Goal: Task Accomplishment & Management: Complete application form

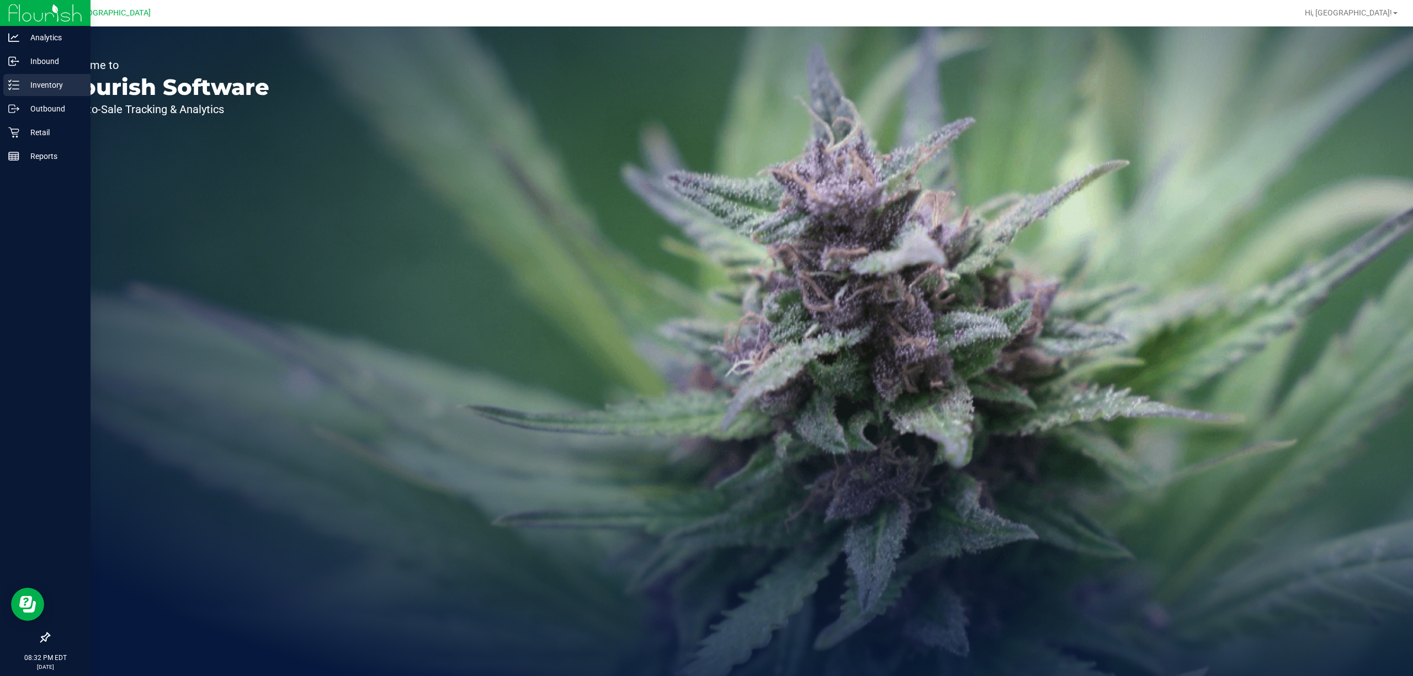
click at [54, 86] on p "Inventory" at bounding box center [52, 84] width 66 height 13
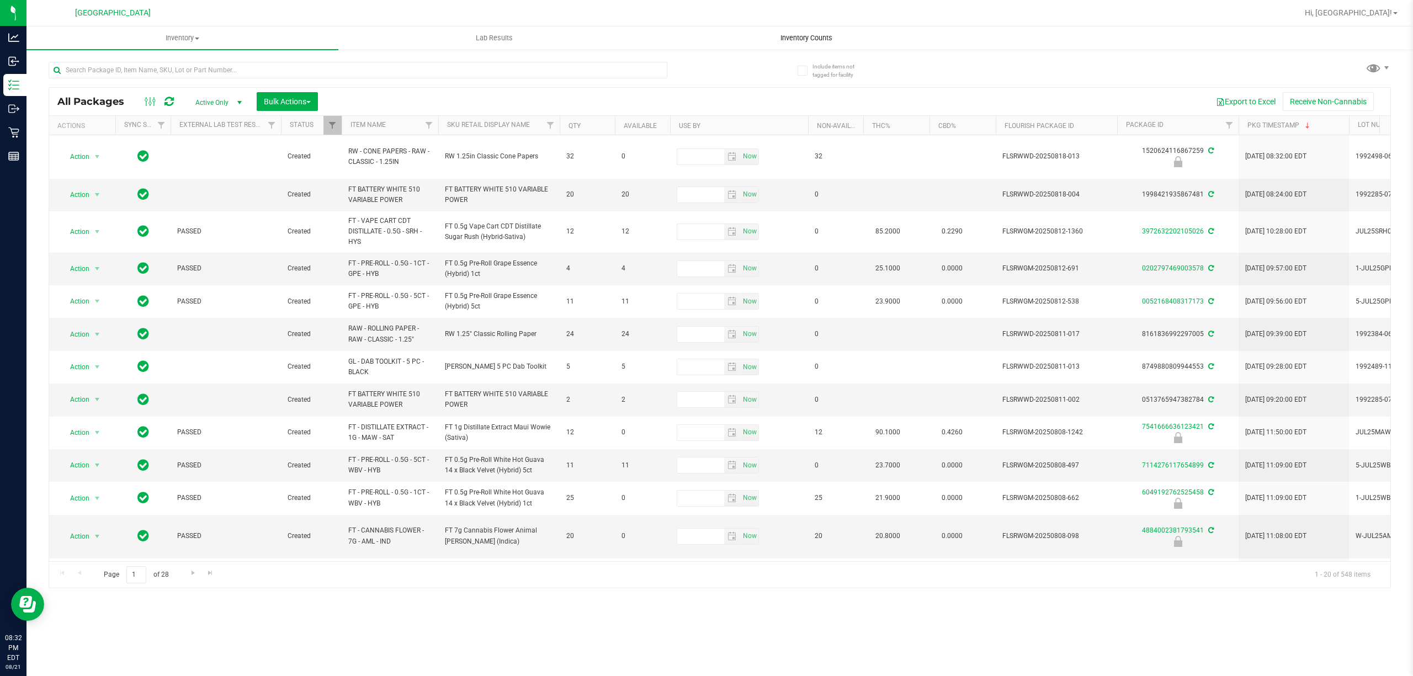
click at [815, 36] on span "Inventory Counts" at bounding box center [807, 38] width 82 height 10
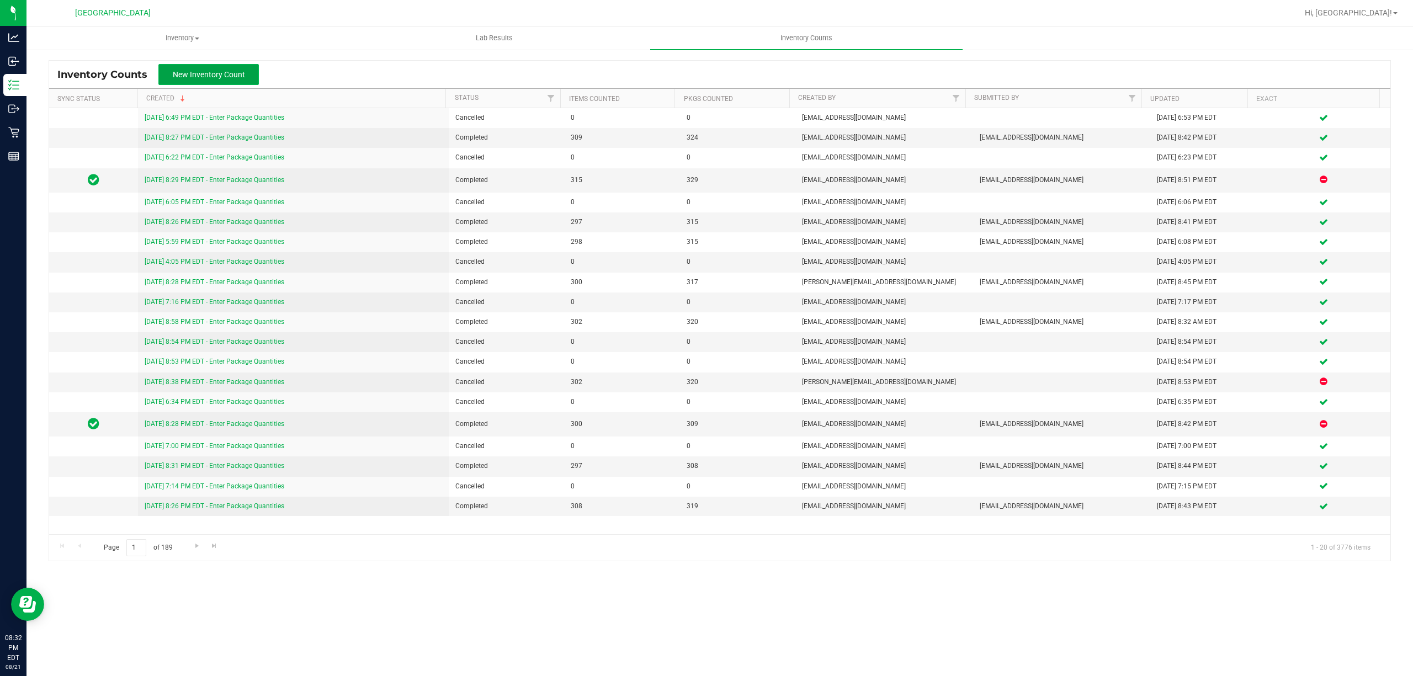
click at [187, 72] on span "New Inventory Count" at bounding box center [209, 74] width 72 height 9
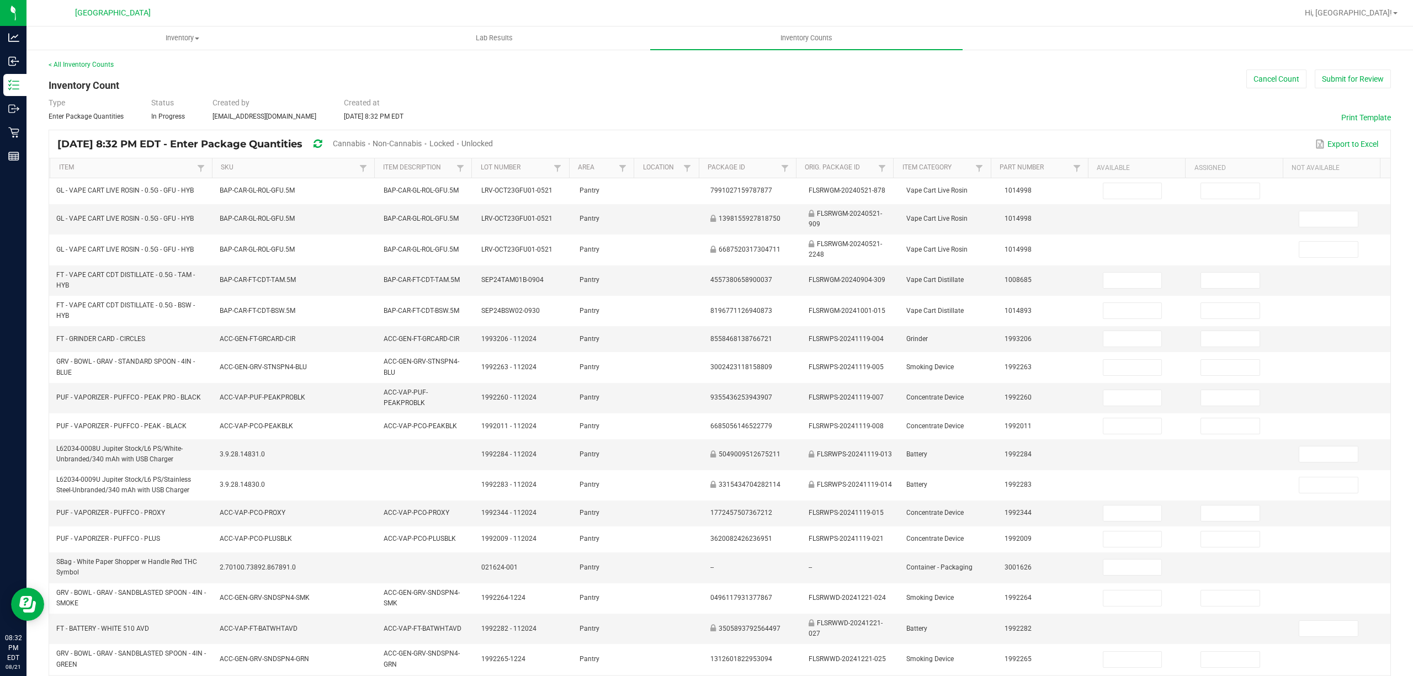
click at [365, 141] on span "Cannabis" at bounding box center [349, 143] width 33 height 9
click at [493, 141] on span "Unlocked" at bounding box center [477, 143] width 31 height 9
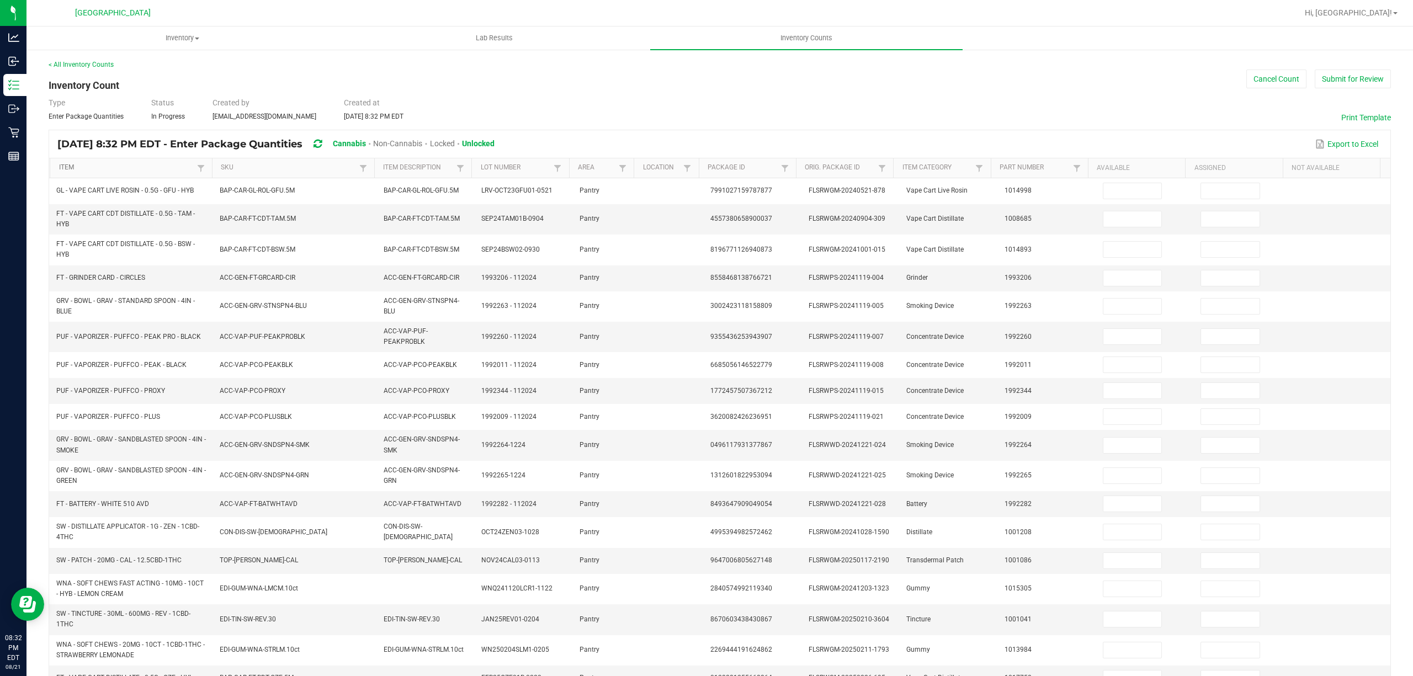
click at [129, 164] on link "Item" at bounding box center [126, 167] width 135 height 9
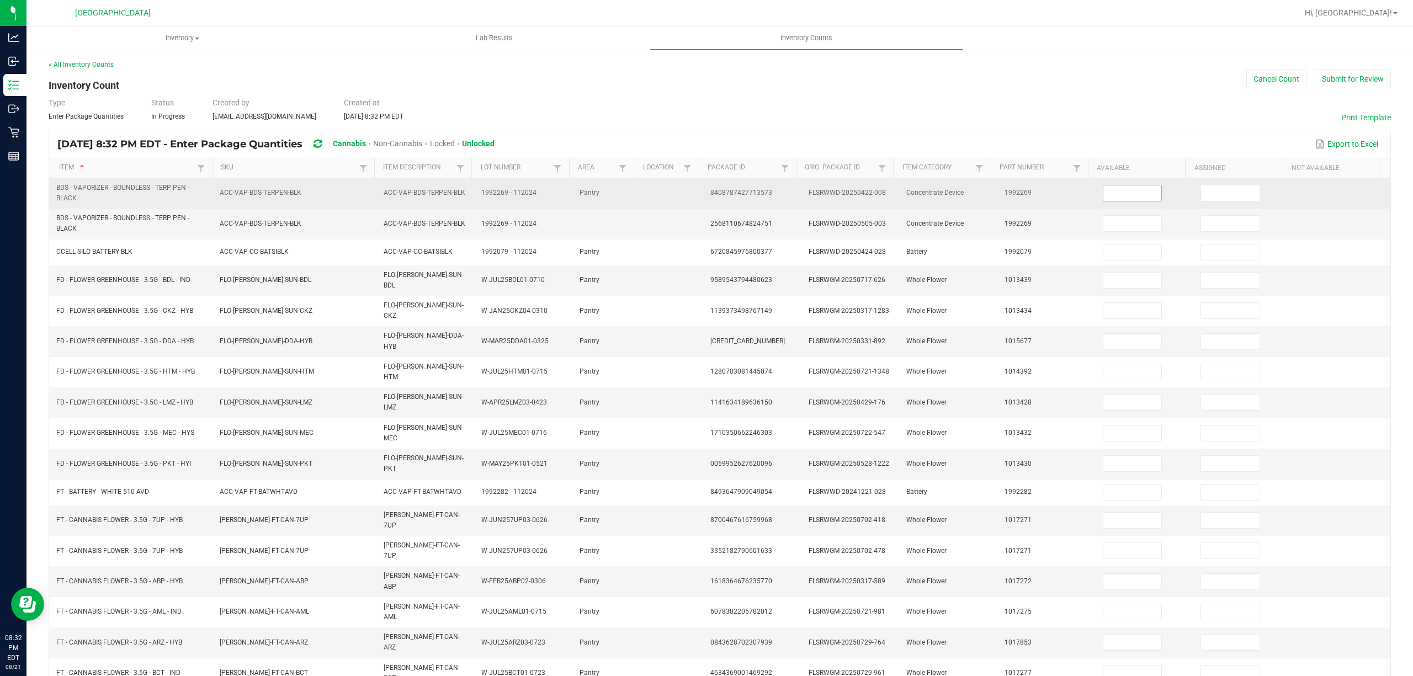
click at [1103, 193] on input at bounding box center [1132, 192] width 59 height 15
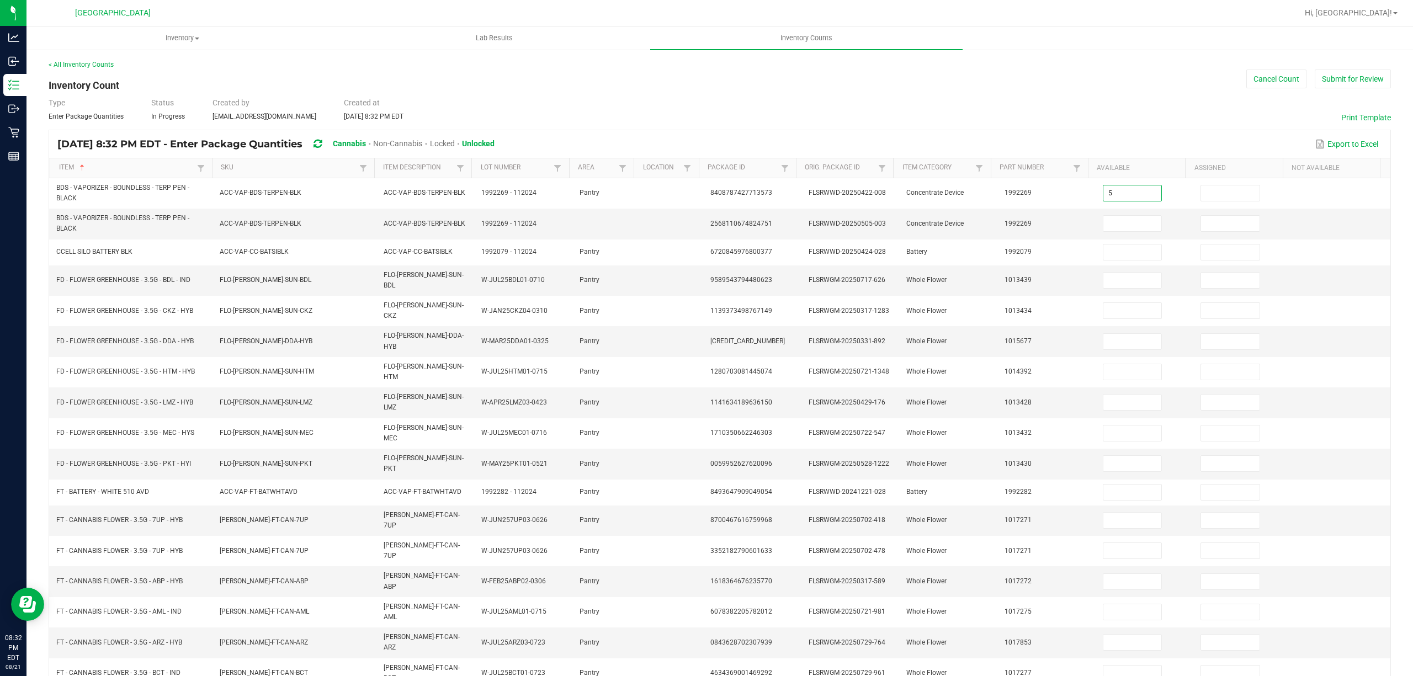
type input "5"
type input "1"
type input "2"
type input "7"
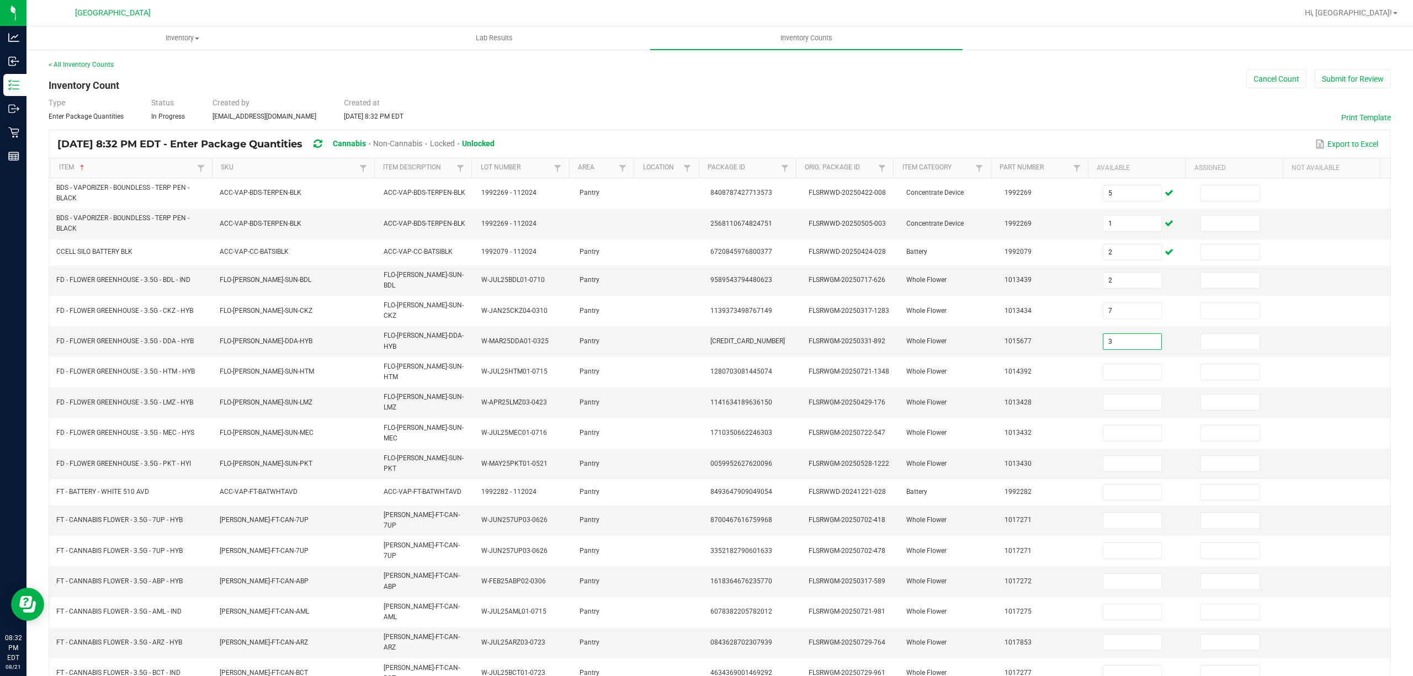
type input "3"
type input "10"
type input "16"
type input "9"
type input "3"
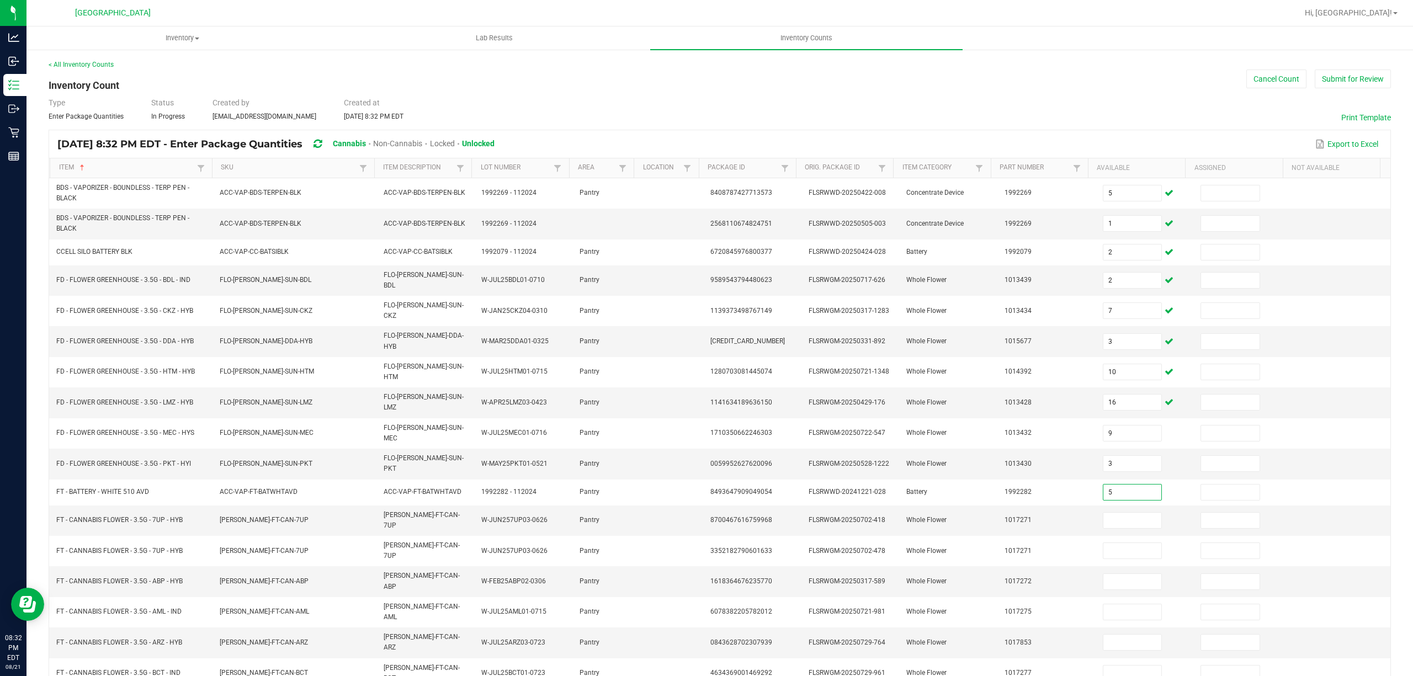
type input "5"
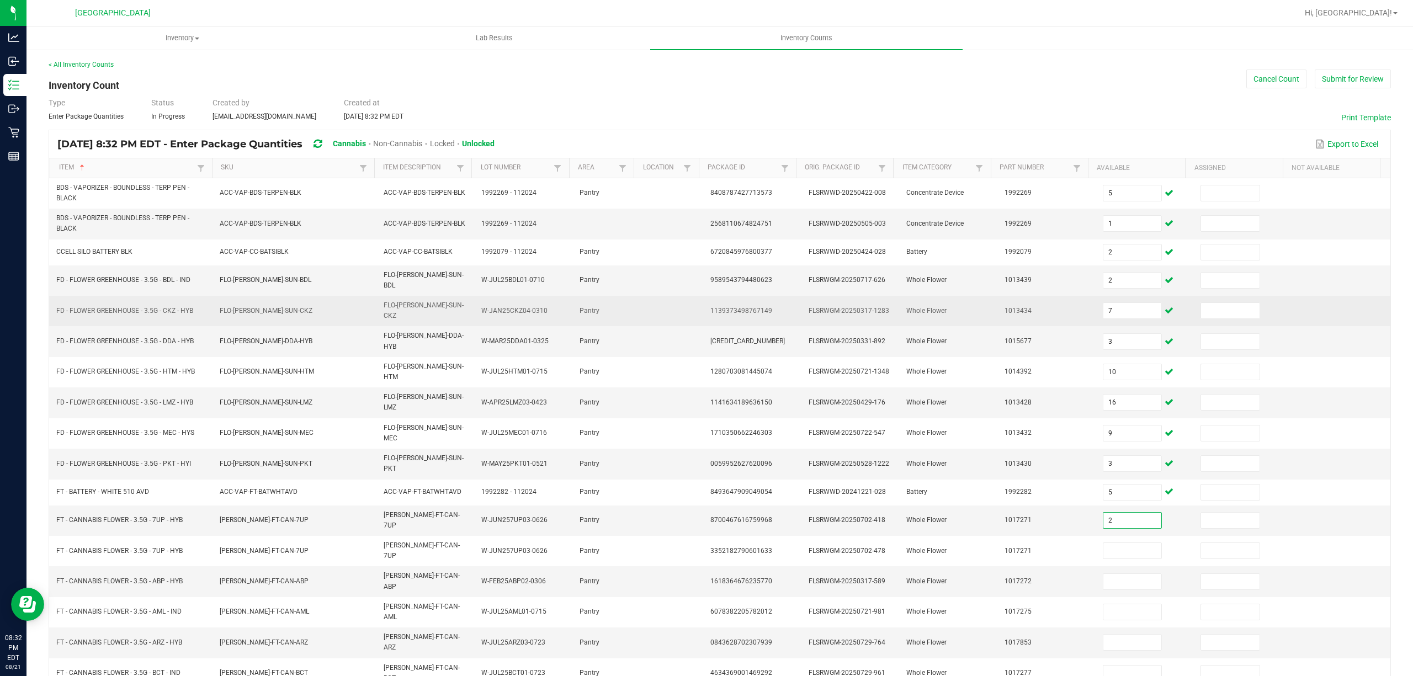
type input "2"
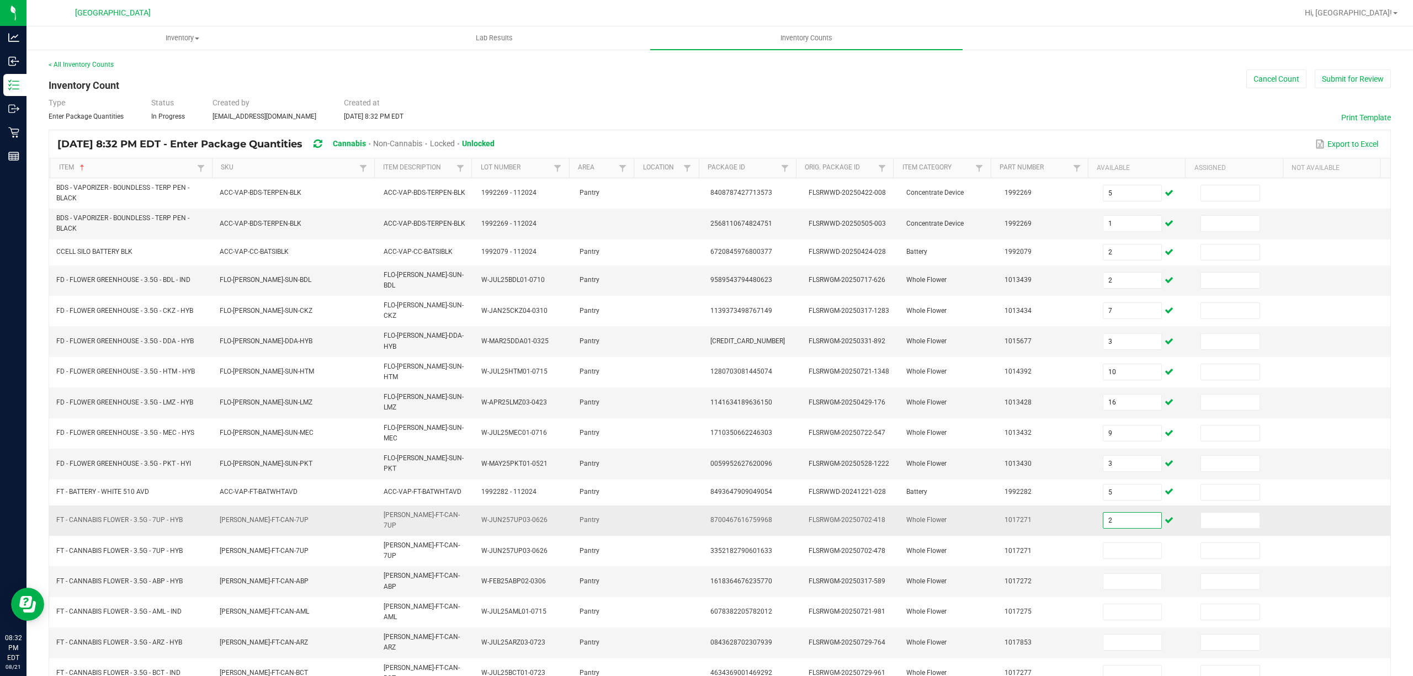
click at [1129, 513] on input "2" at bounding box center [1132, 520] width 59 height 15
click at [1201, 513] on input at bounding box center [1230, 520] width 59 height 15
type input "2"
type input "1"
click at [1133, 574] on input at bounding box center [1132, 581] width 59 height 15
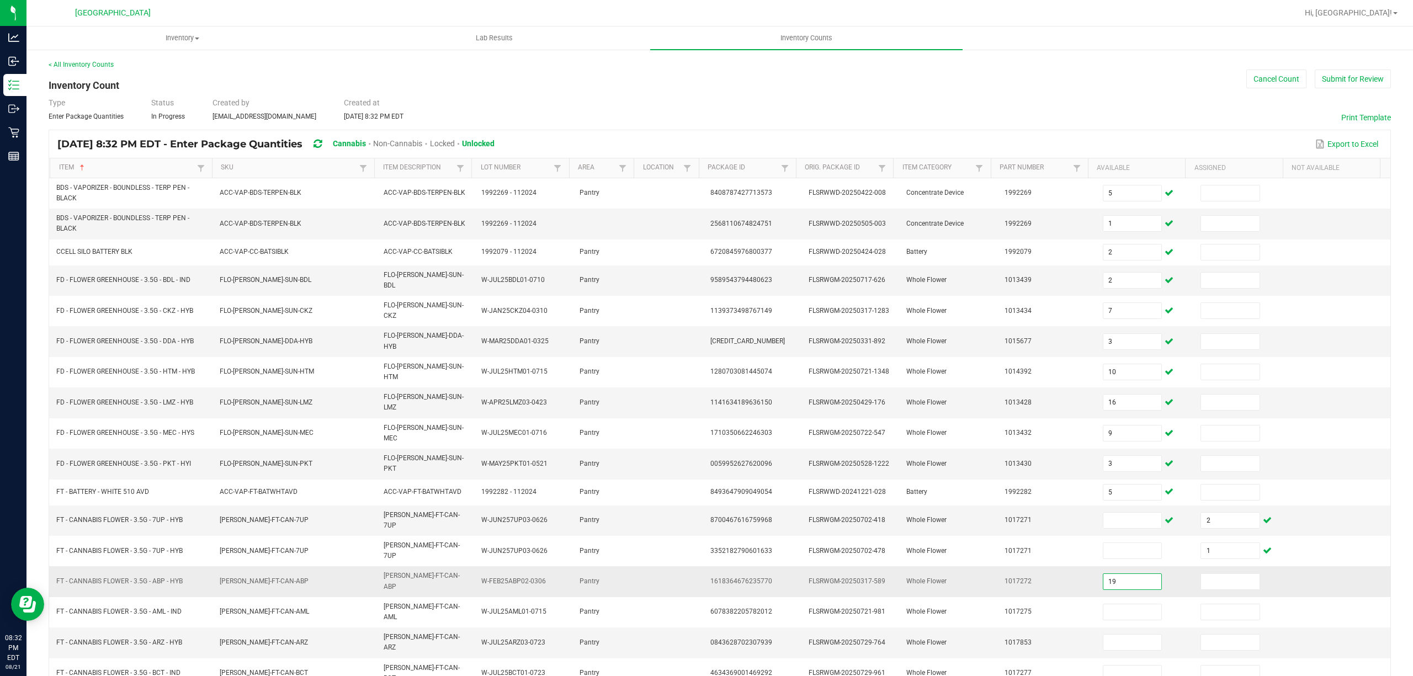
type input "19"
type input "1"
type input "9"
type input "13"
type input "17"
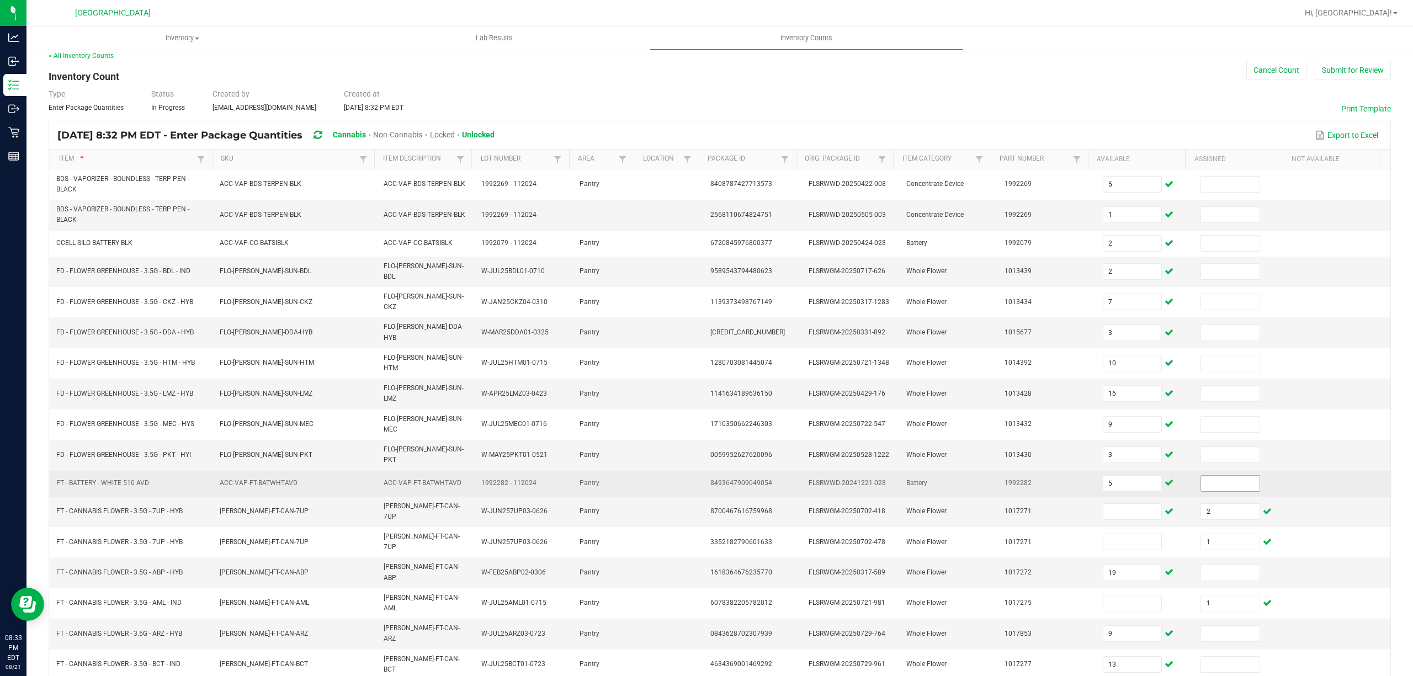
scroll to position [81, 0]
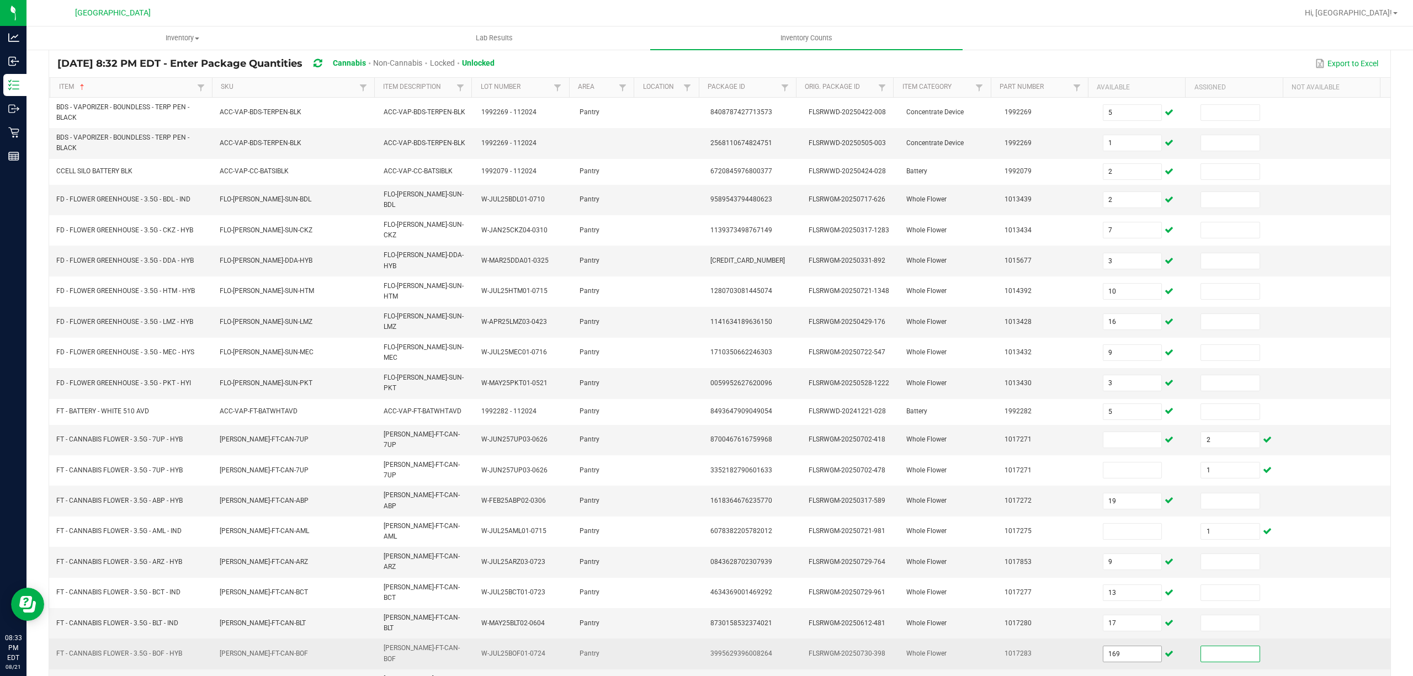
click at [1132, 646] on input "169" at bounding box center [1132, 653] width 59 height 15
type input "16"
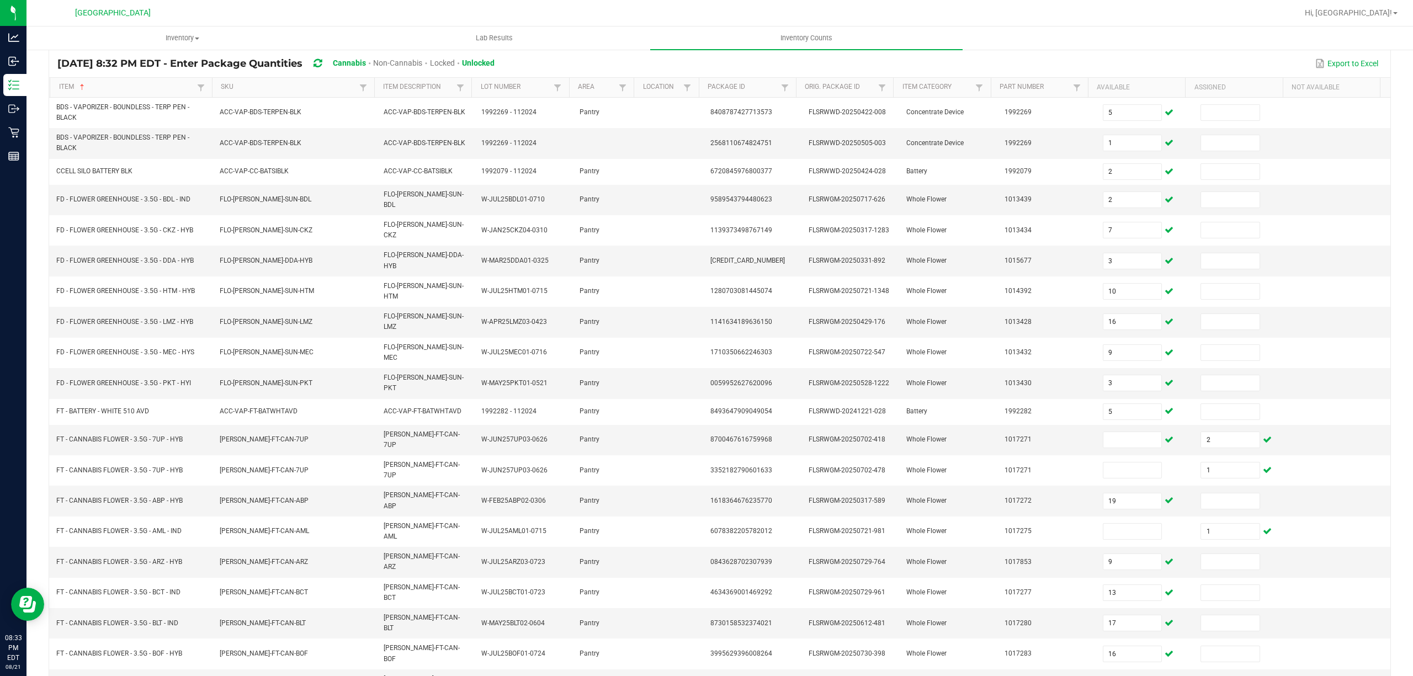
type input "1"
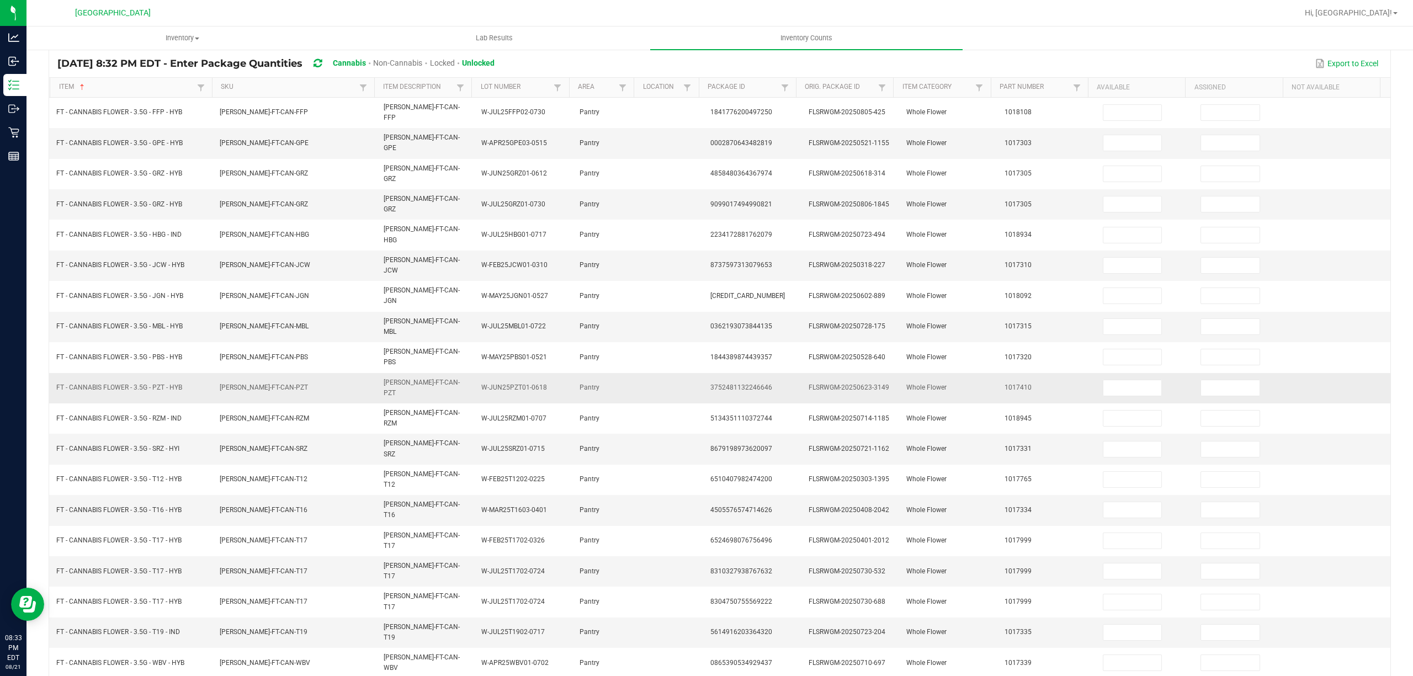
scroll to position [72, 0]
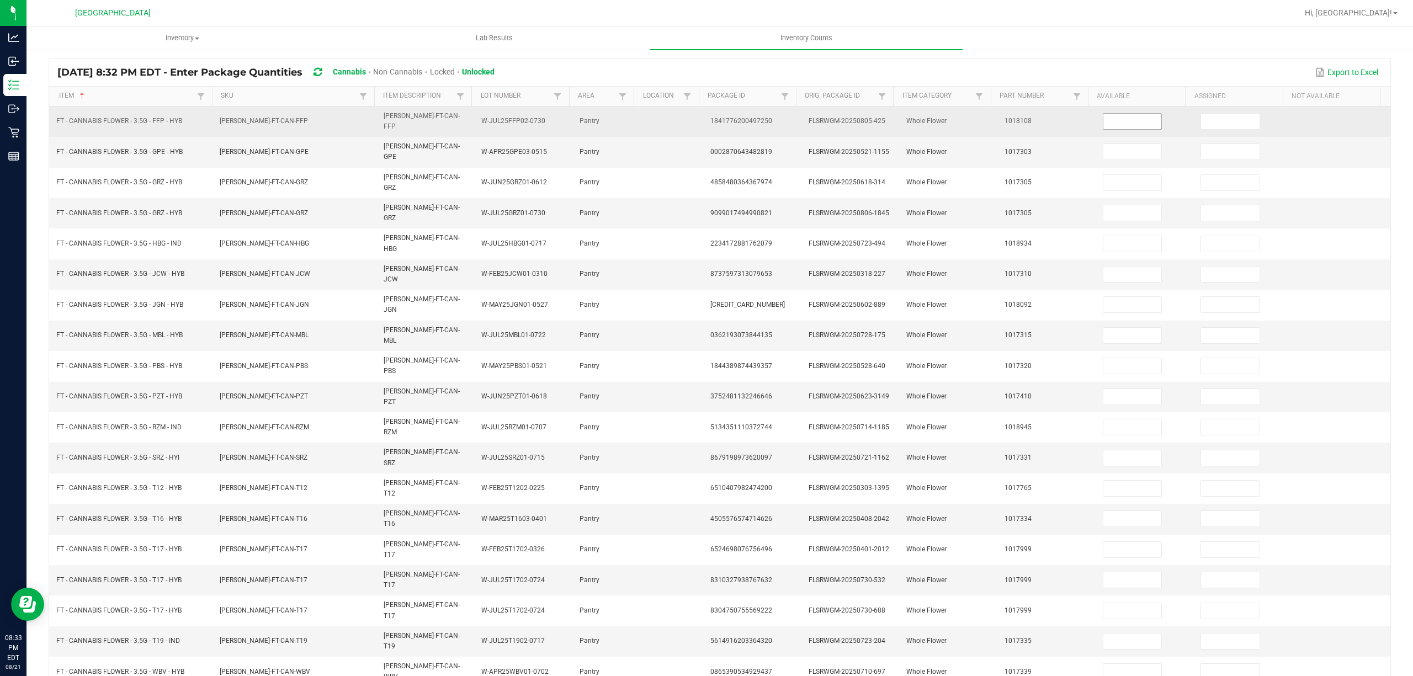
click at [1129, 122] on input at bounding box center [1132, 121] width 59 height 15
type input "19"
type input "20"
type input "3"
type input "1"
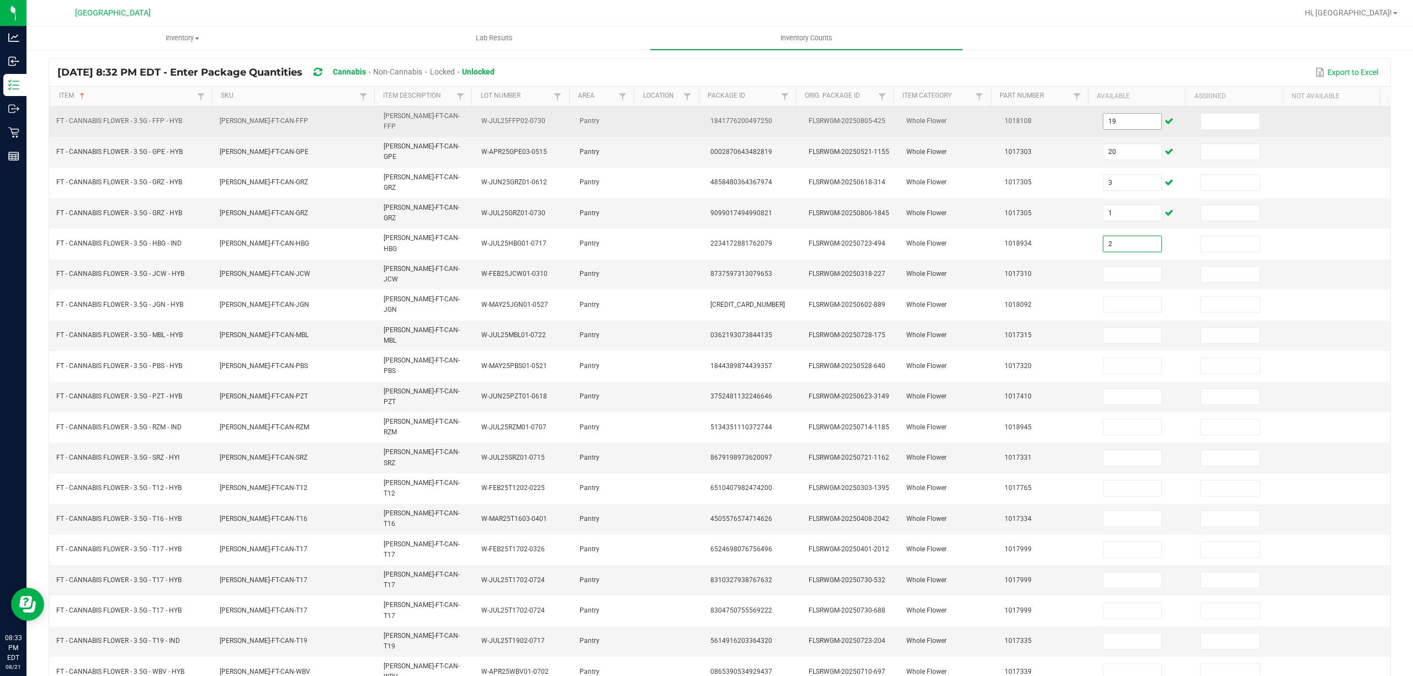
type input "2"
type input "1"
type input "16"
type input "2"
type input "3"
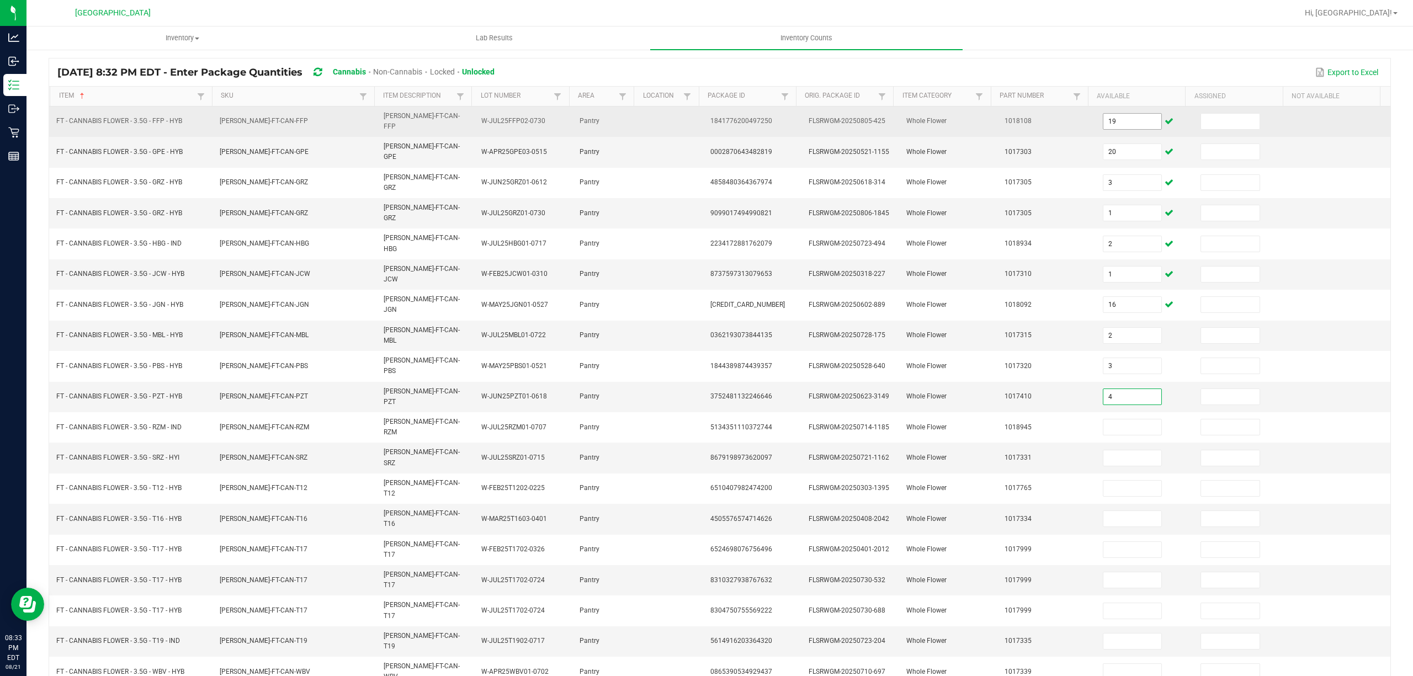
type input "4"
type input "17"
type input "7"
type input "1"
type input "26"
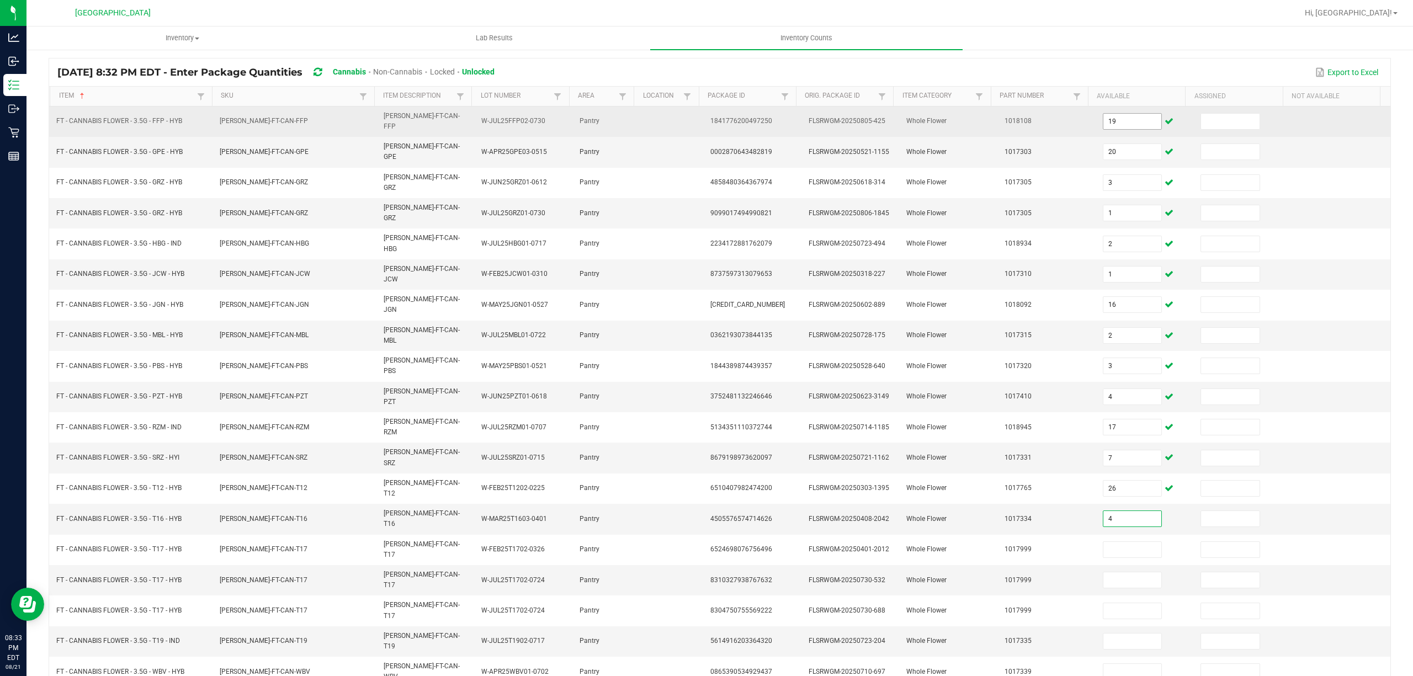
type input "4"
type input "1"
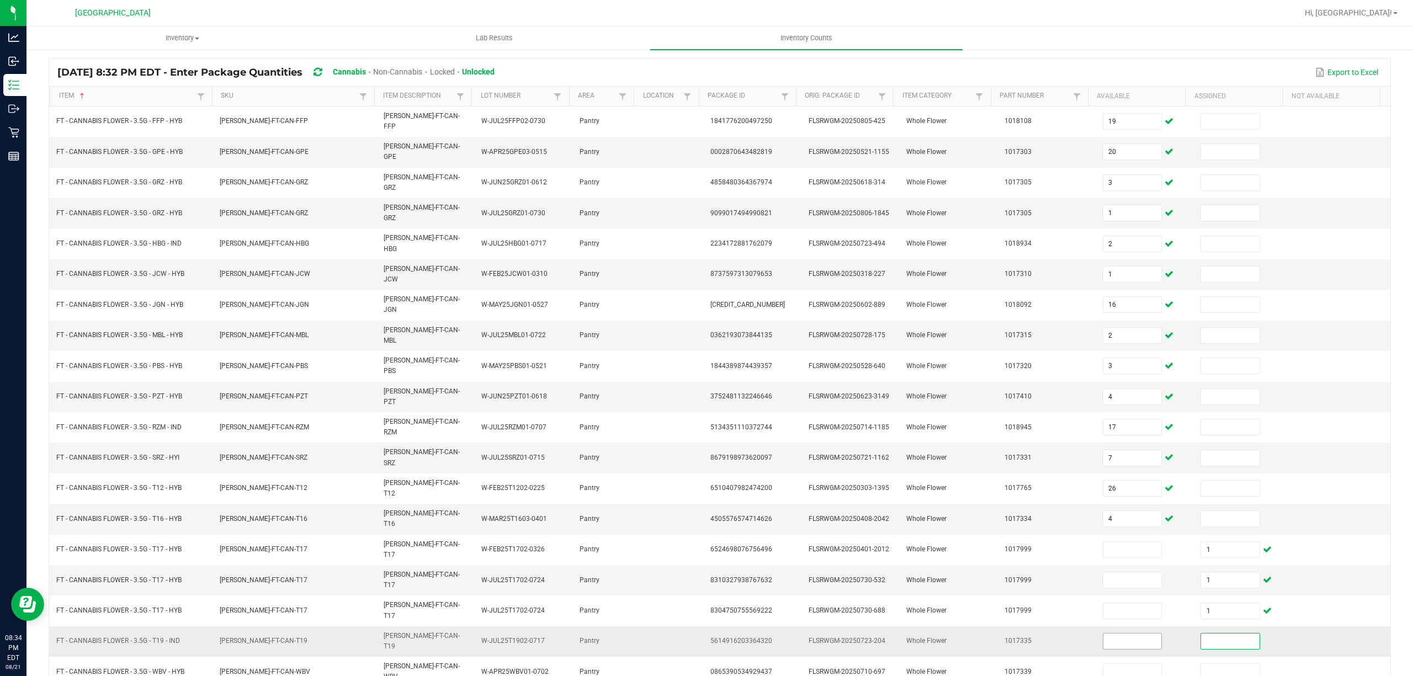
click at [1133, 634] on input at bounding box center [1132, 641] width 59 height 15
type input "18"
type input "20"
type input "11"
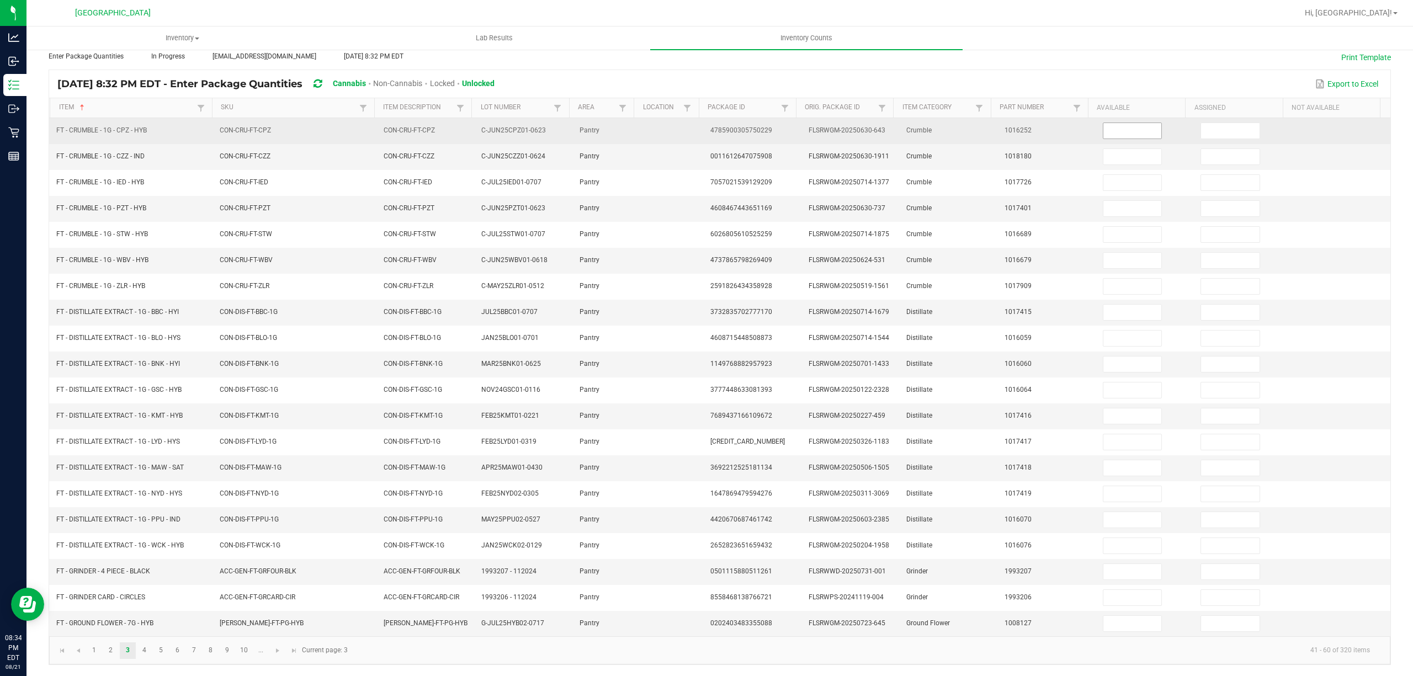
click at [1109, 123] on input at bounding box center [1132, 130] width 59 height 15
type input "1"
type input "6"
type input "3"
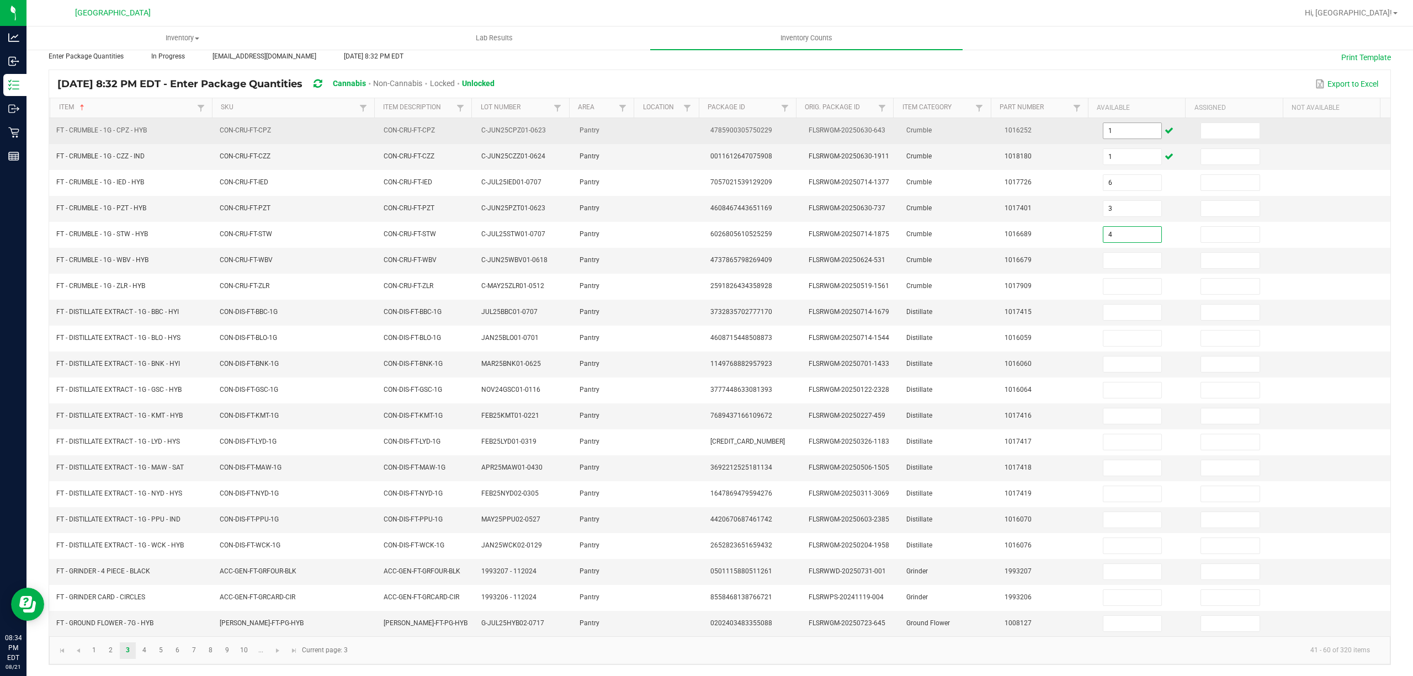
type input "4"
type input "7"
type input "8"
type input "11"
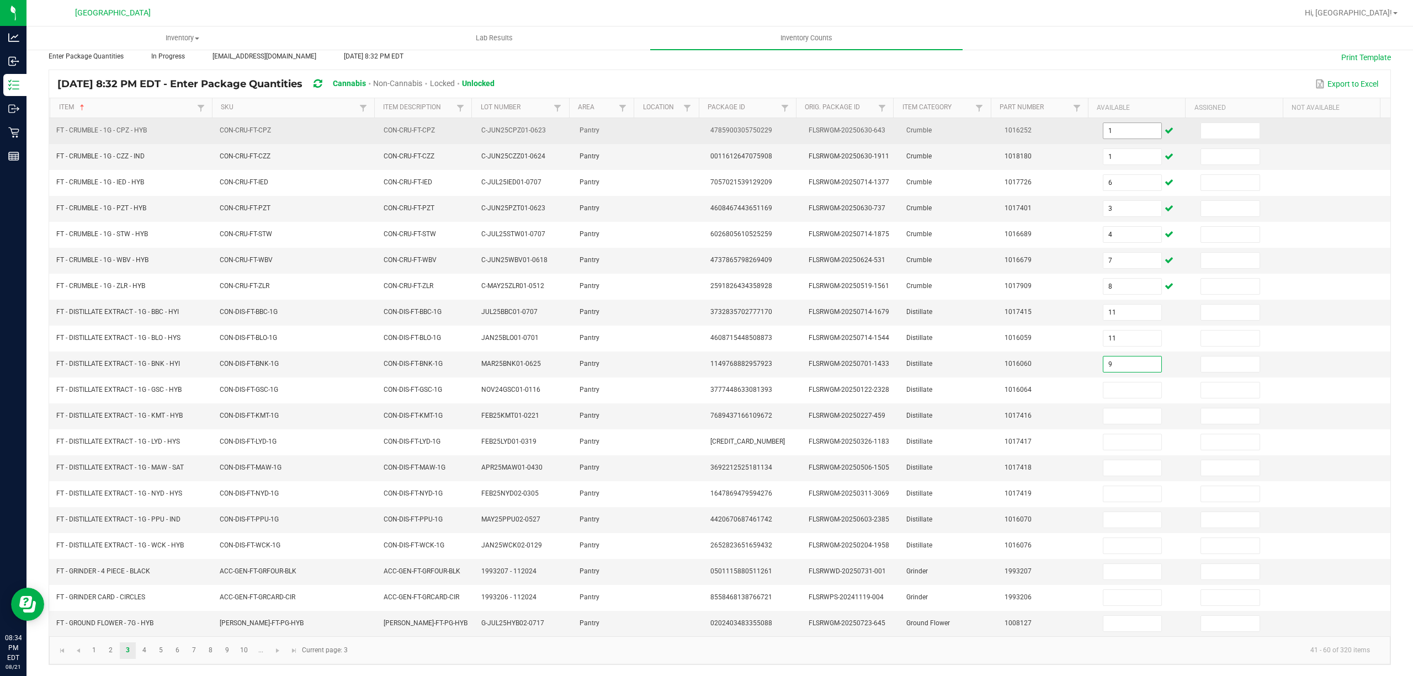
type input "9"
type input "1"
type input "6"
type input "1"
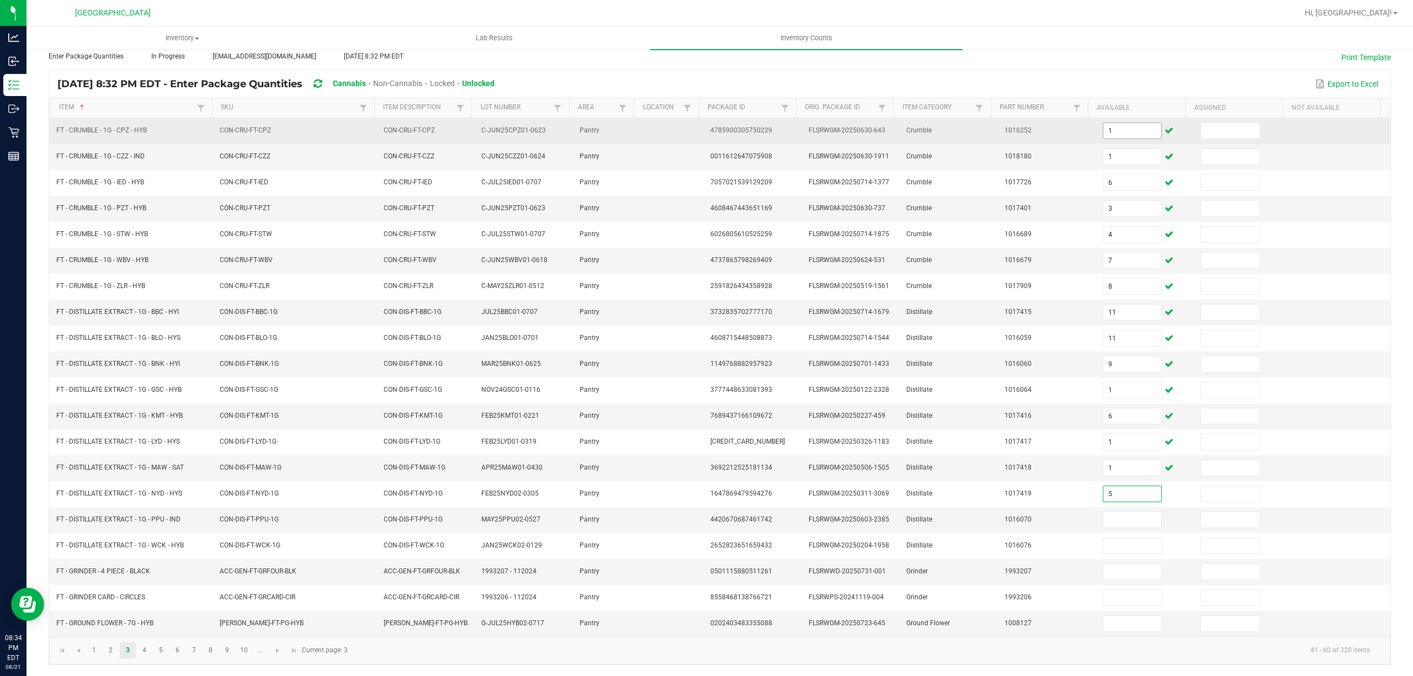
type input "5"
type input "3"
type input "12"
type input "5"
type input "1"
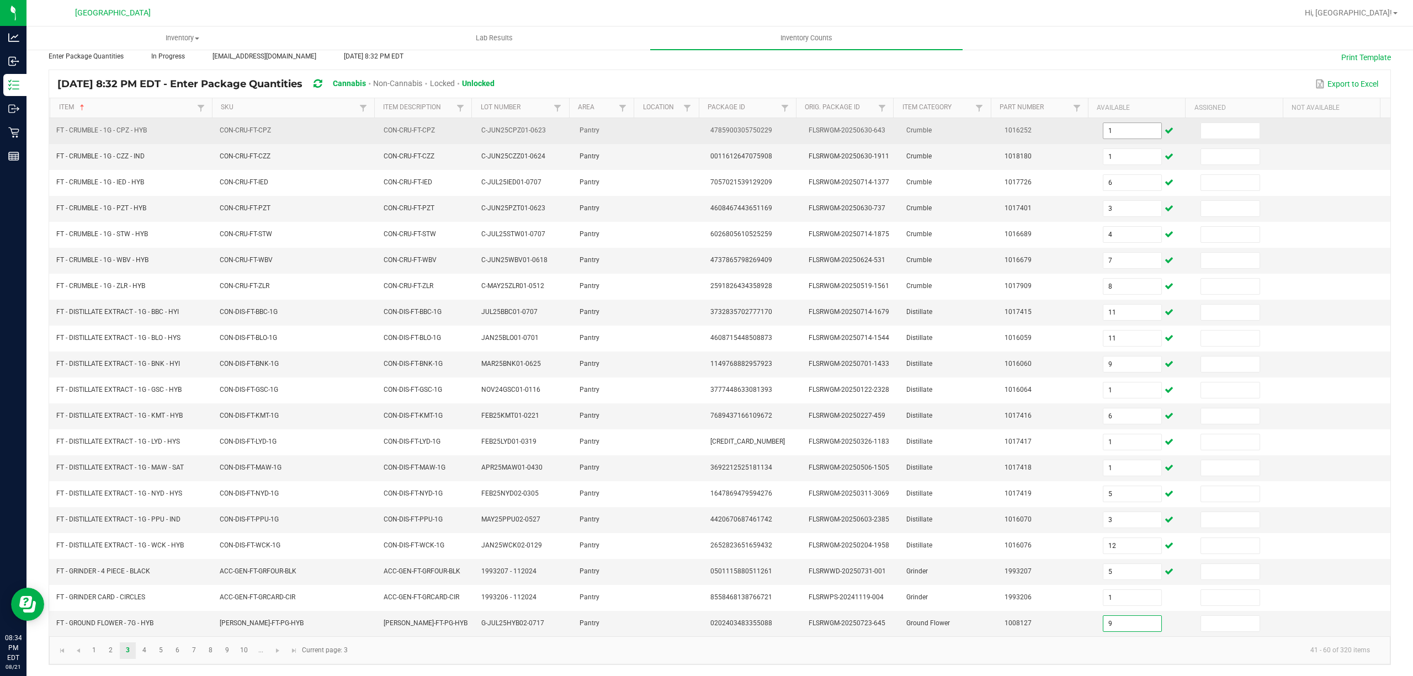
type input "9"
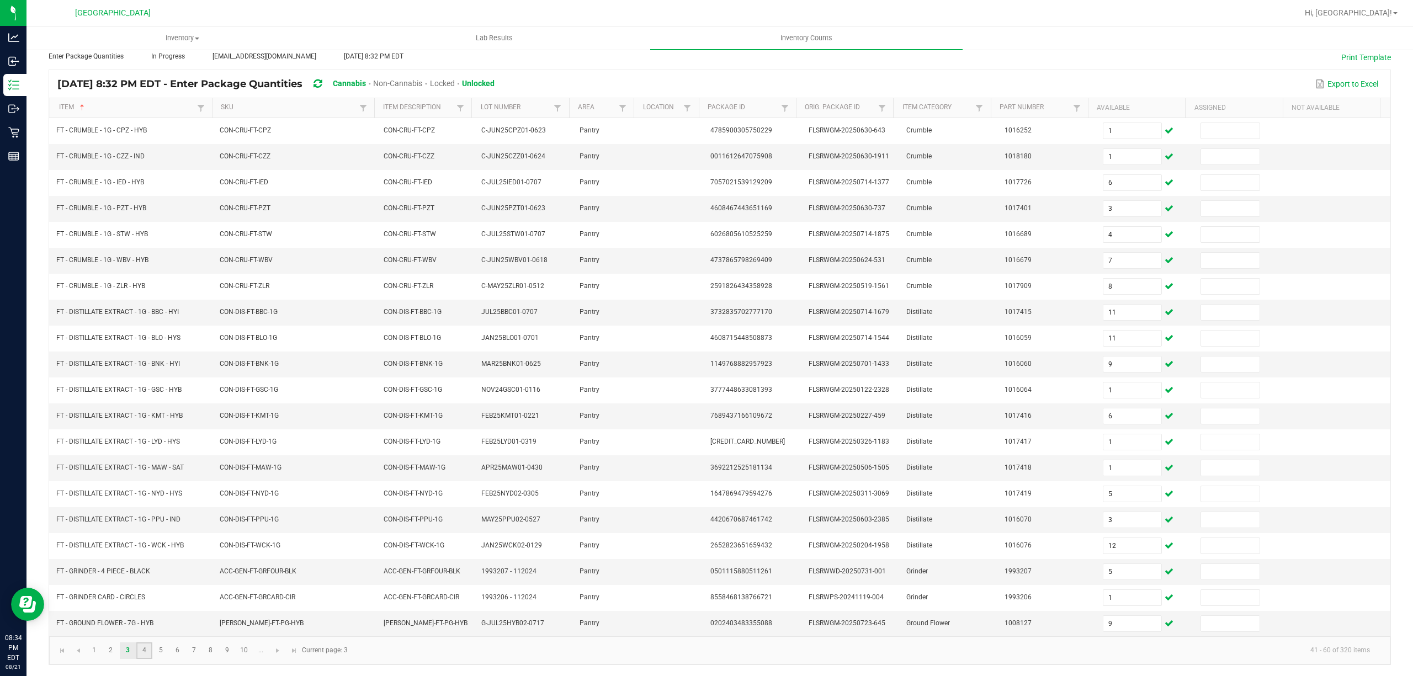
click at [141, 650] on link "4" at bounding box center [144, 651] width 16 height 17
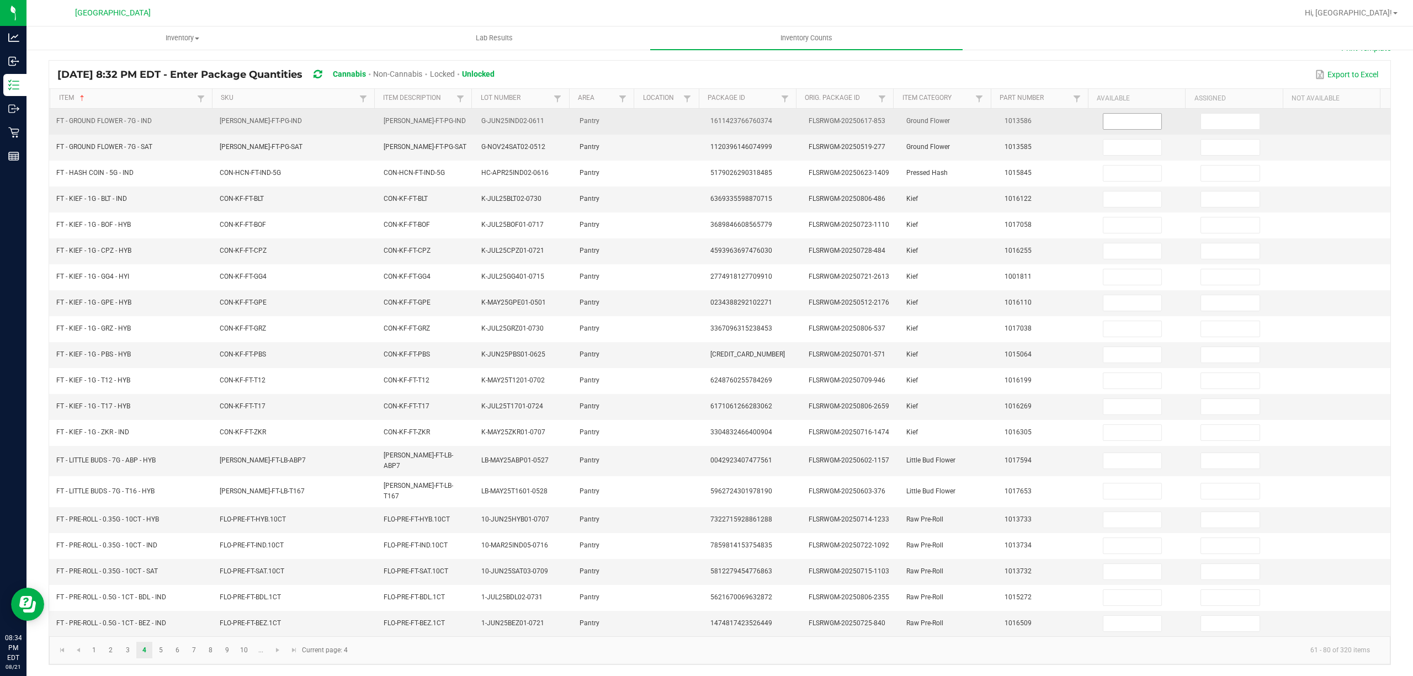
click at [1122, 120] on input at bounding box center [1132, 121] width 59 height 15
type input "7"
type input "8"
type input "1"
type input "5"
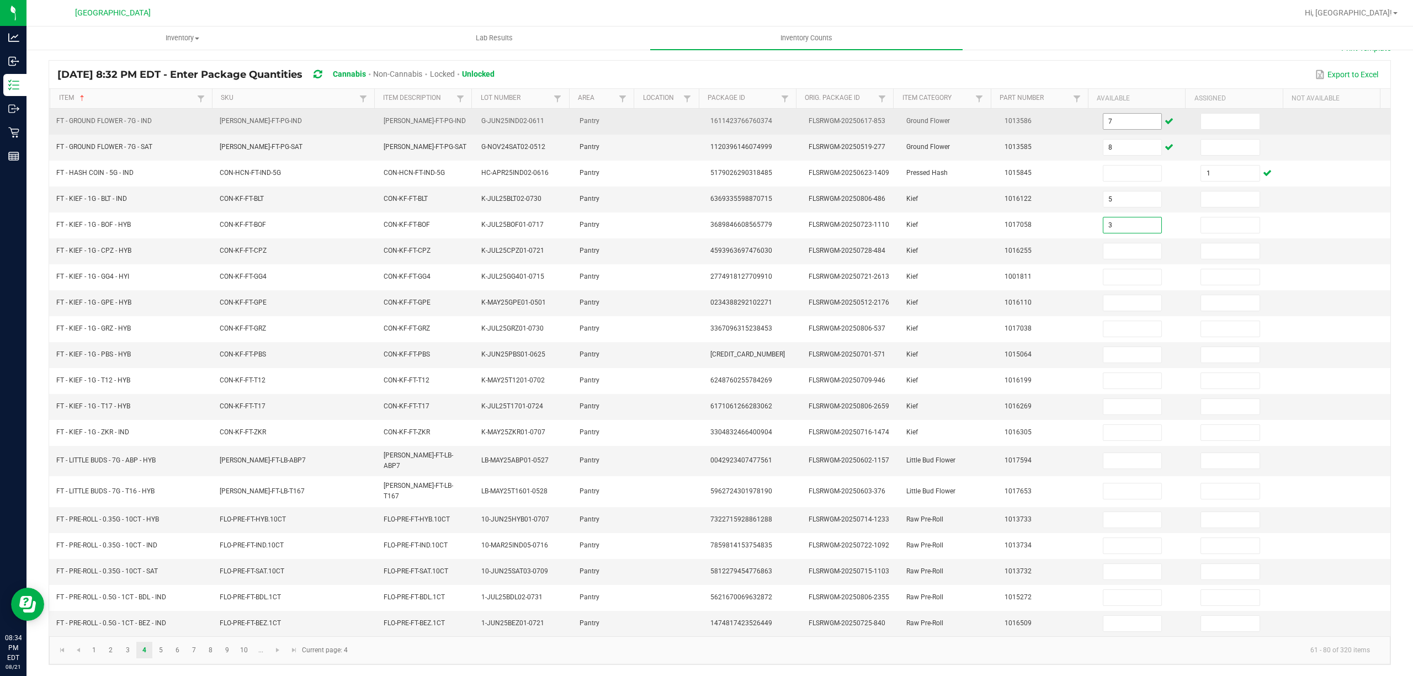
type input "3"
type input "6"
type input "2"
type input "8"
type input "4"
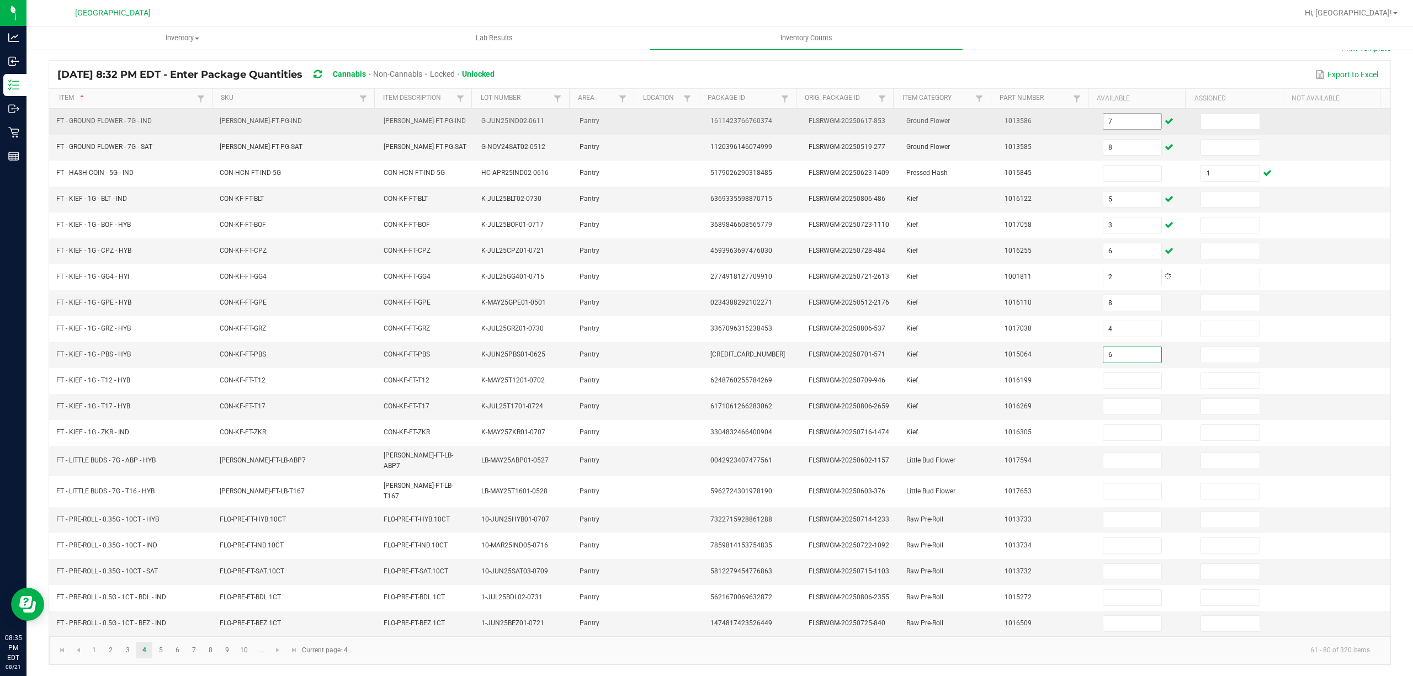
type input "6"
type input "5"
type input "6"
type input "2"
type input "17"
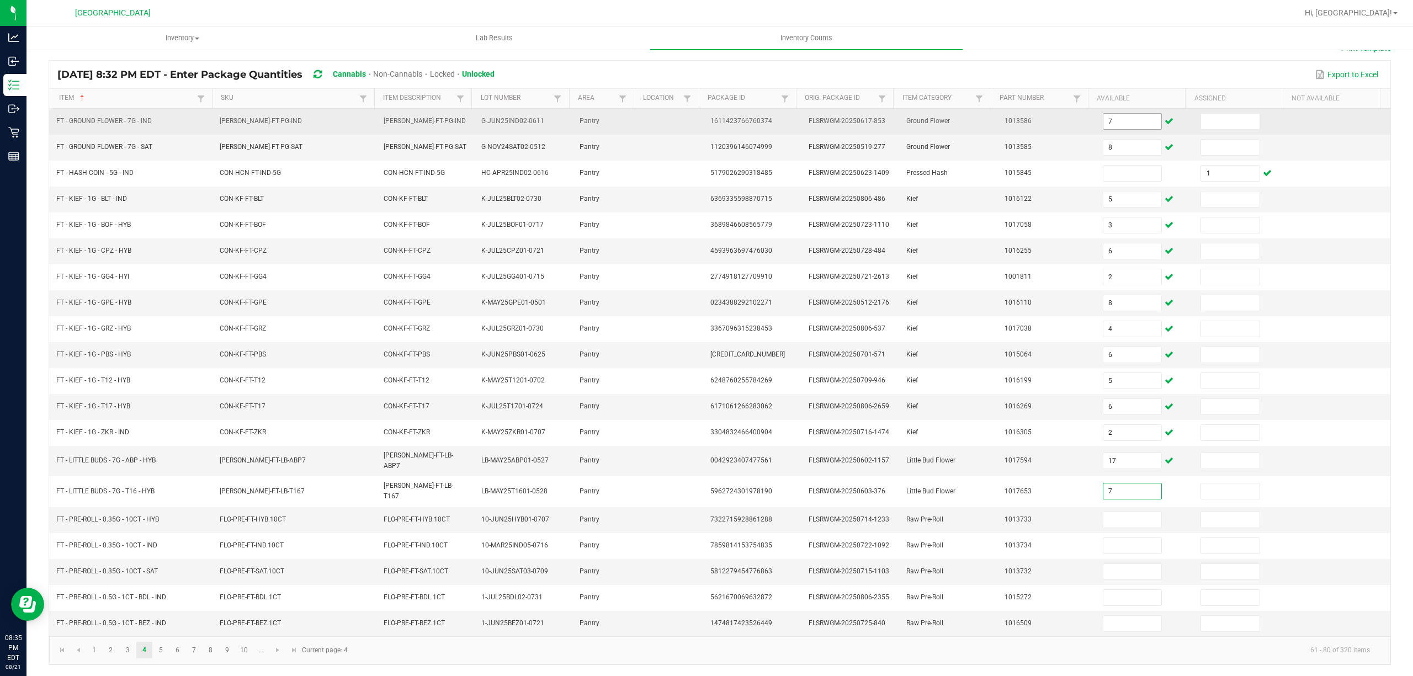
type input "7"
type input "4"
type input "7"
type input "18"
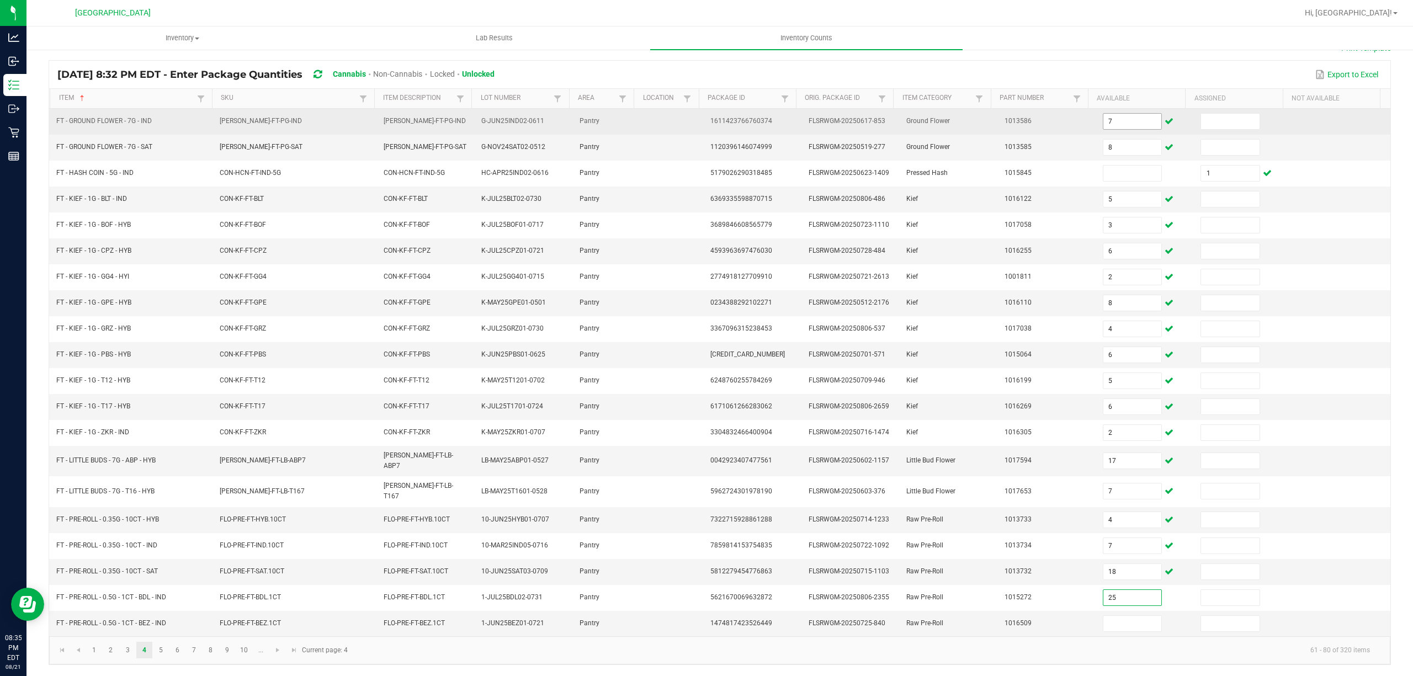
type input "25"
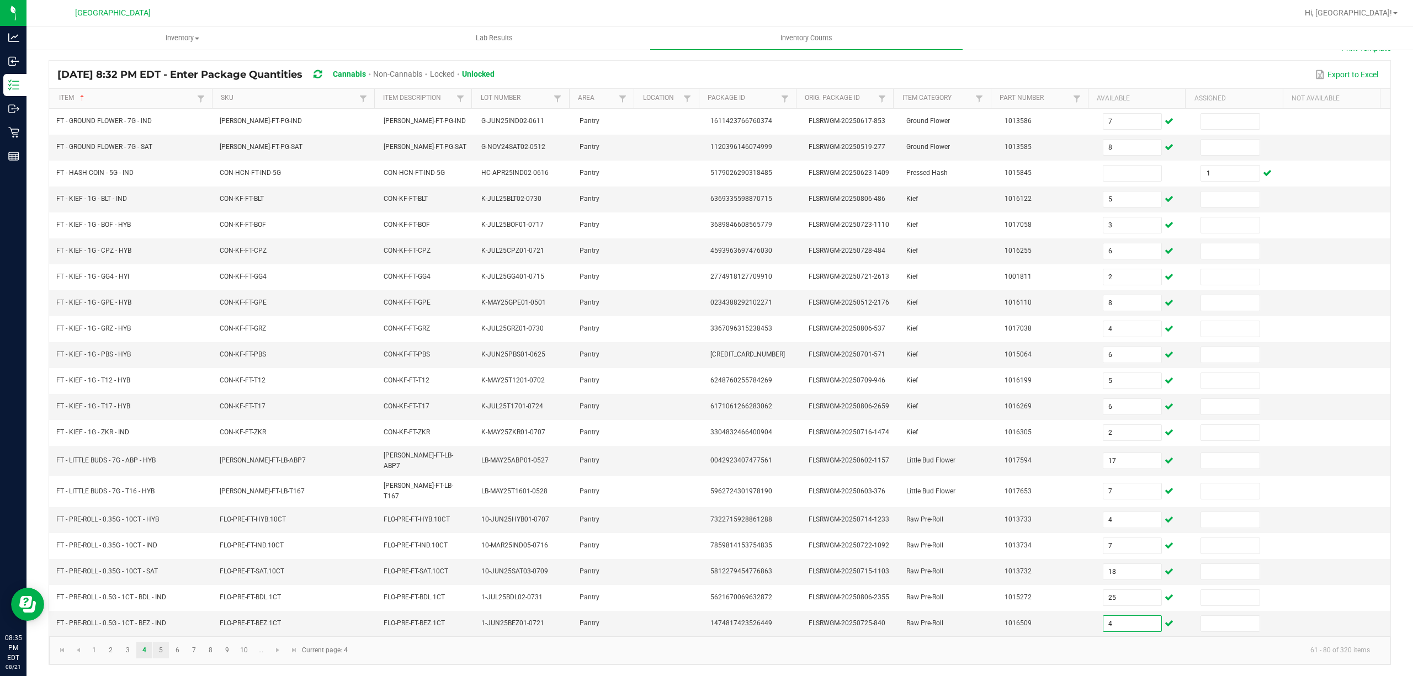
type input "4"
click at [163, 649] on link "5" at bounding box center [161, 650] width 16 height 17
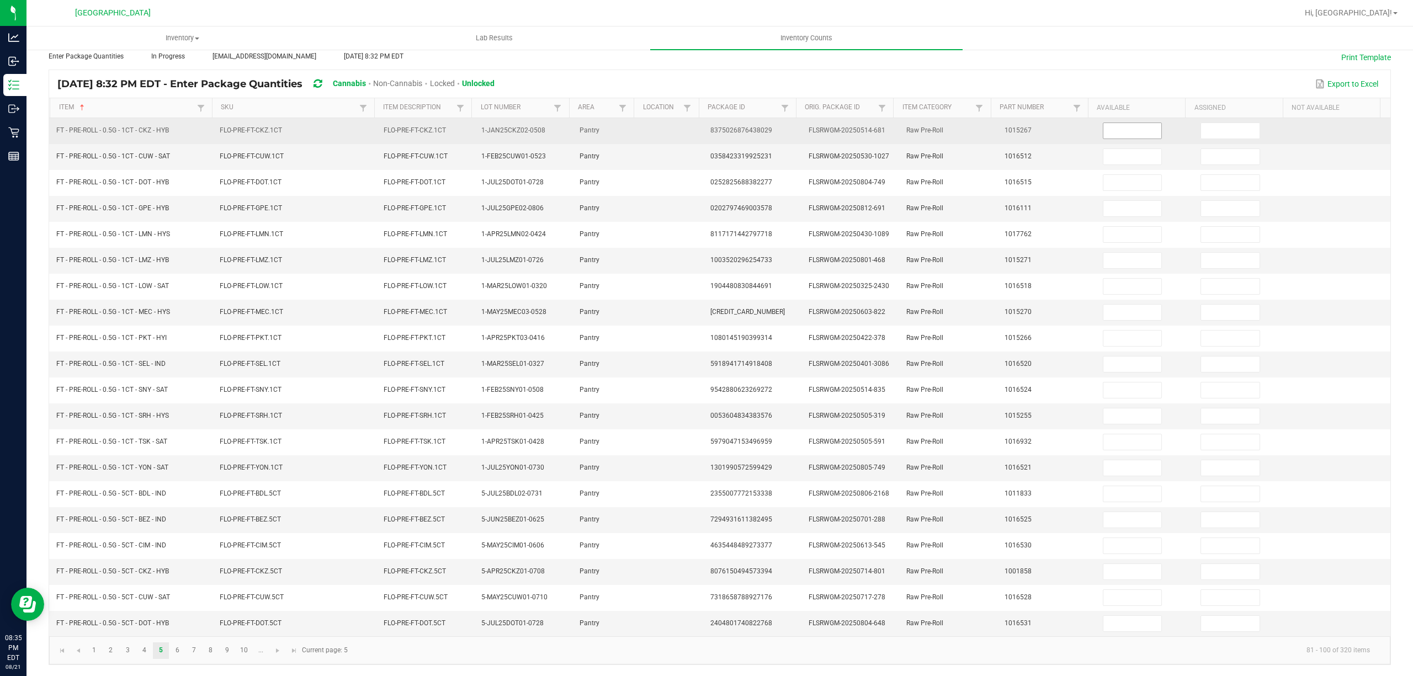
click at [1123, 123] on input at bounding box center [1132, 130] width 59 height 15
type input "12"
type input "7"
type input "5"
type input "4"
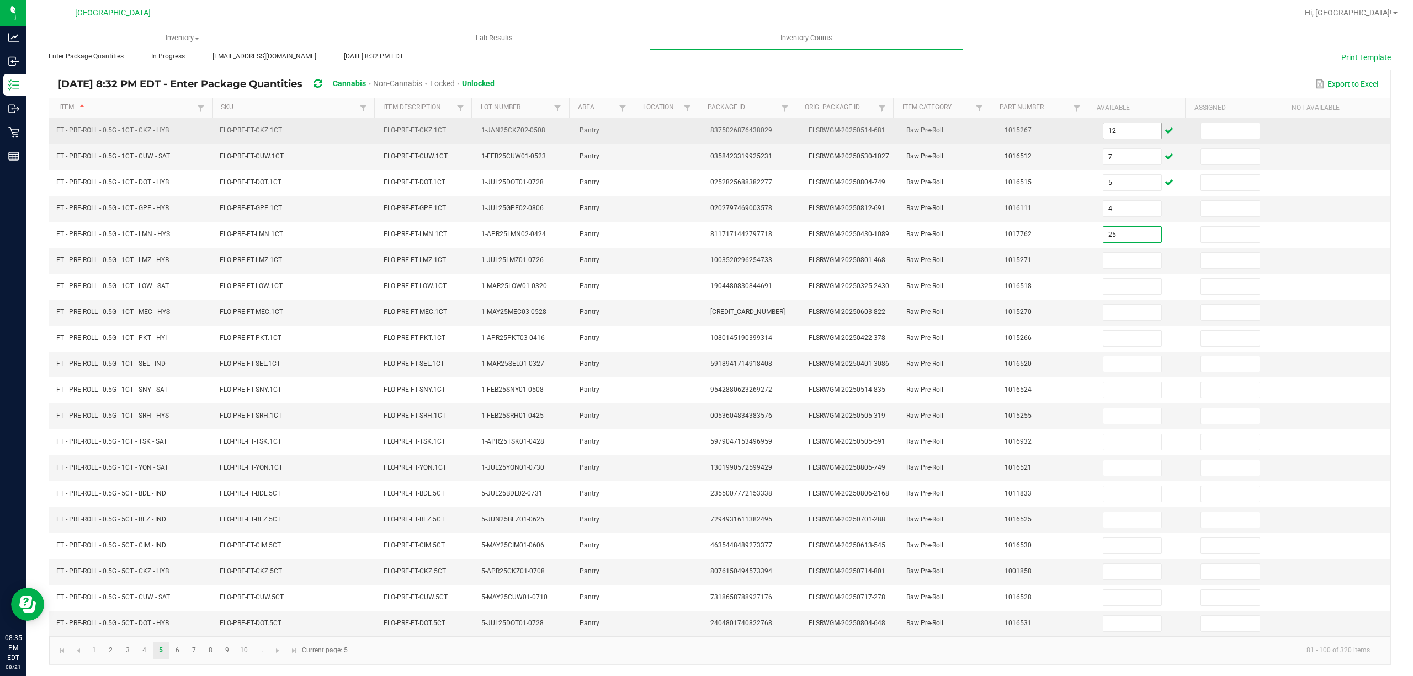
type input "25"
type input "10"
type input "2"
type input "9"
type input "2"
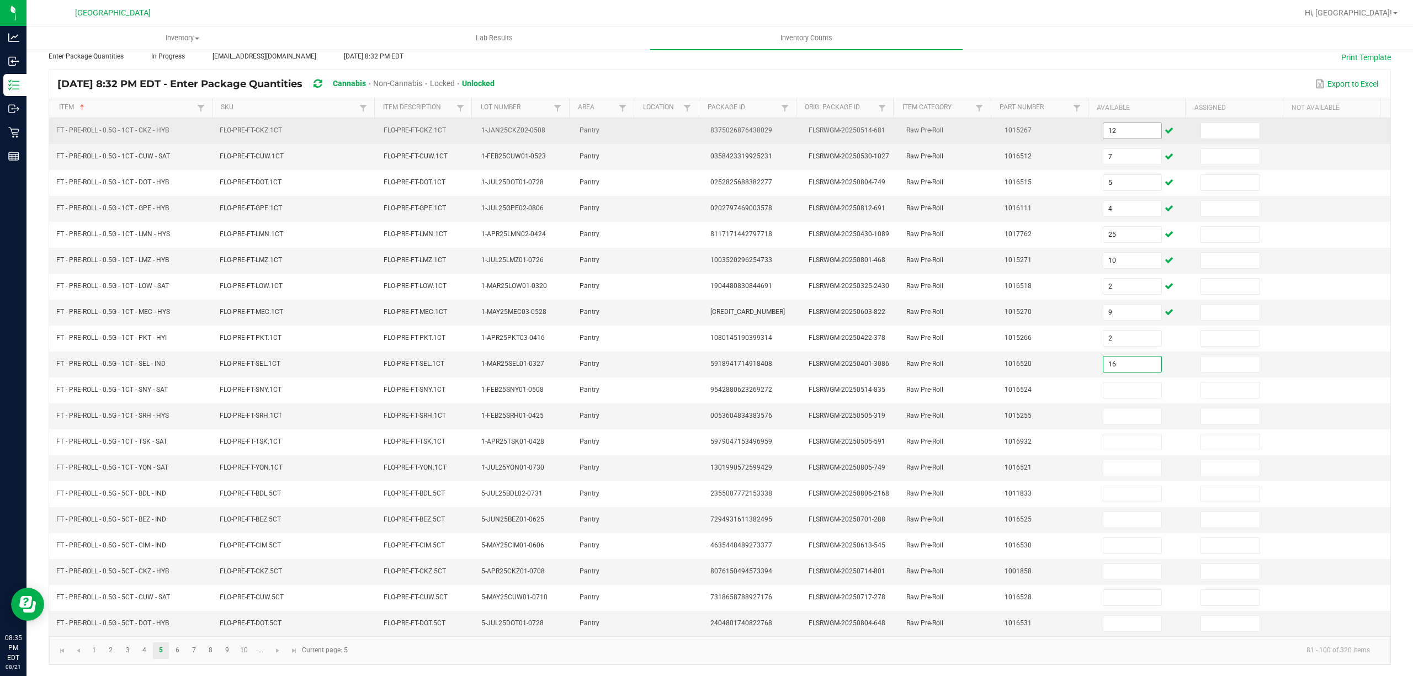
type input "16"
type input "20"
type input "23"
type input "21"
type input "22"
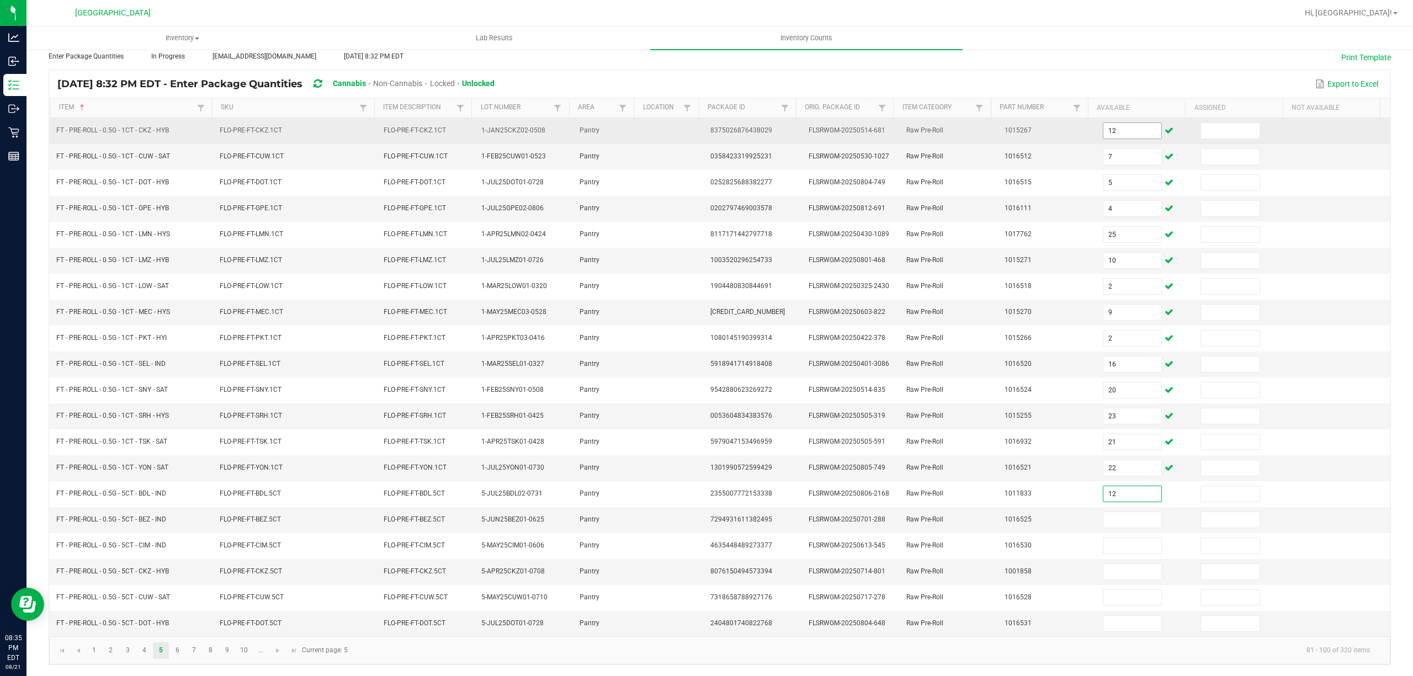
type input "12"
type input "10"
type input "5"
type input "9"
type input "4"
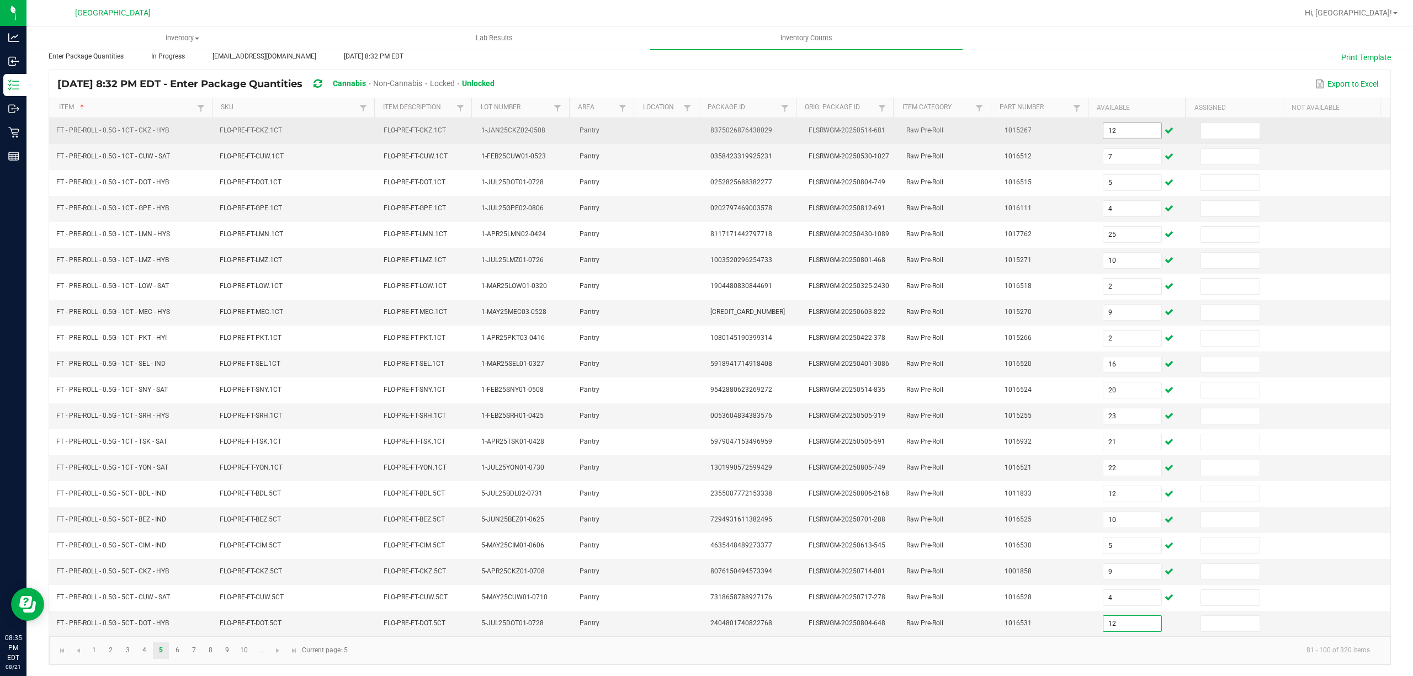
type input "12"
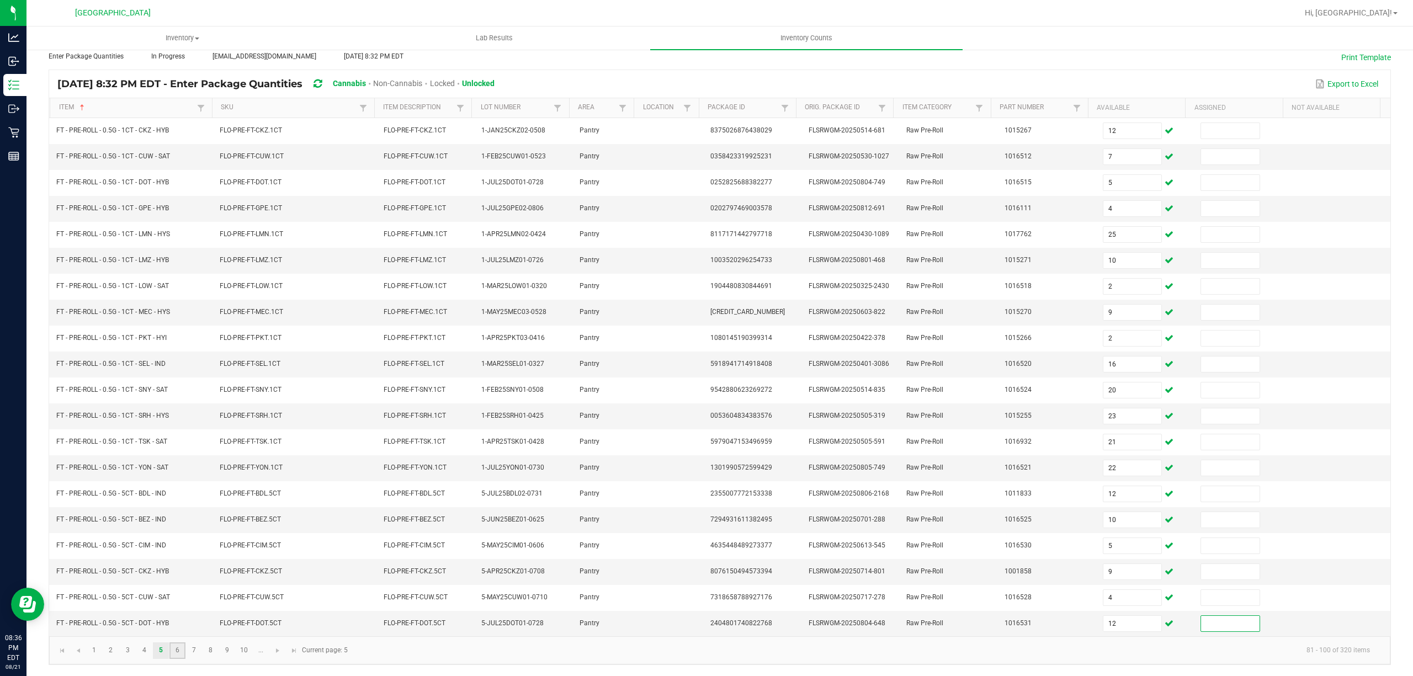
click at [172, 652] on link "6" at bounding box center [177, 651] width 16 height 17
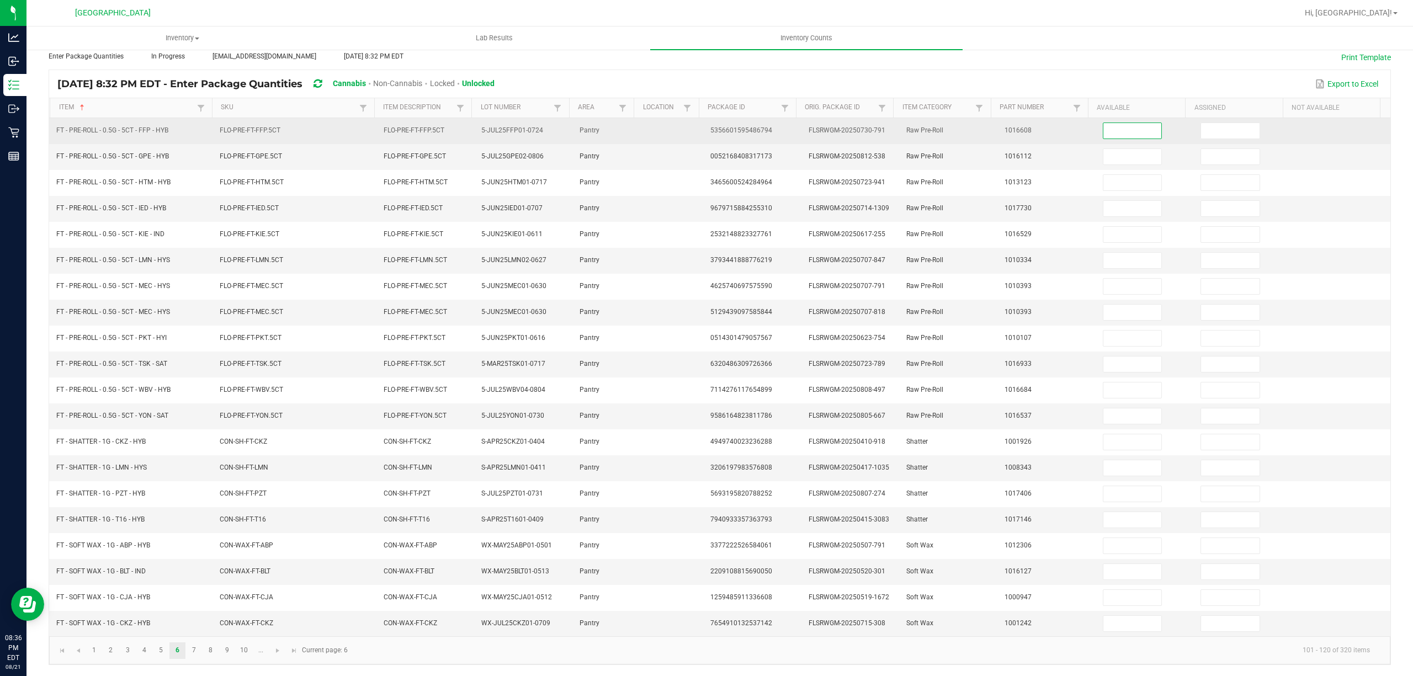
click at [1109, 123] on input at bounding box center [1132, 130] width 59 height 15
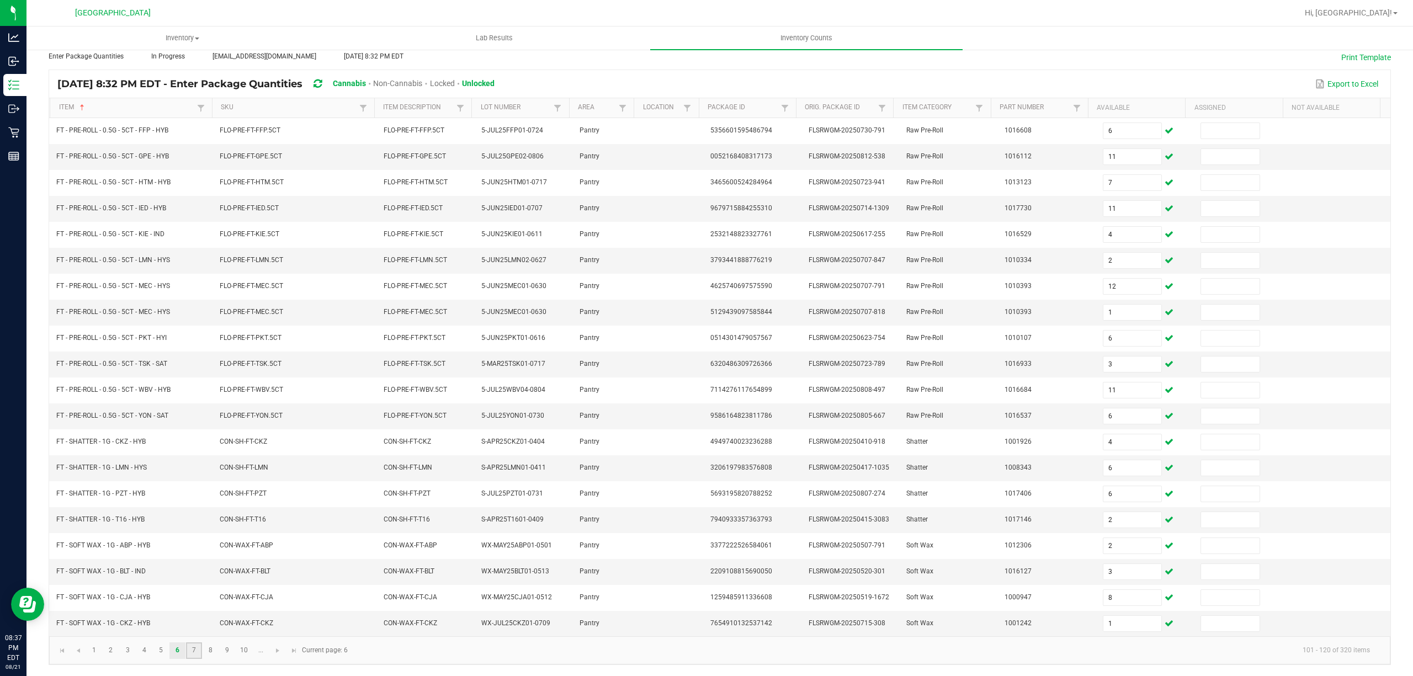
click at [197, 648] on link "7" at bounding box center [194, 651] width 16 height 17
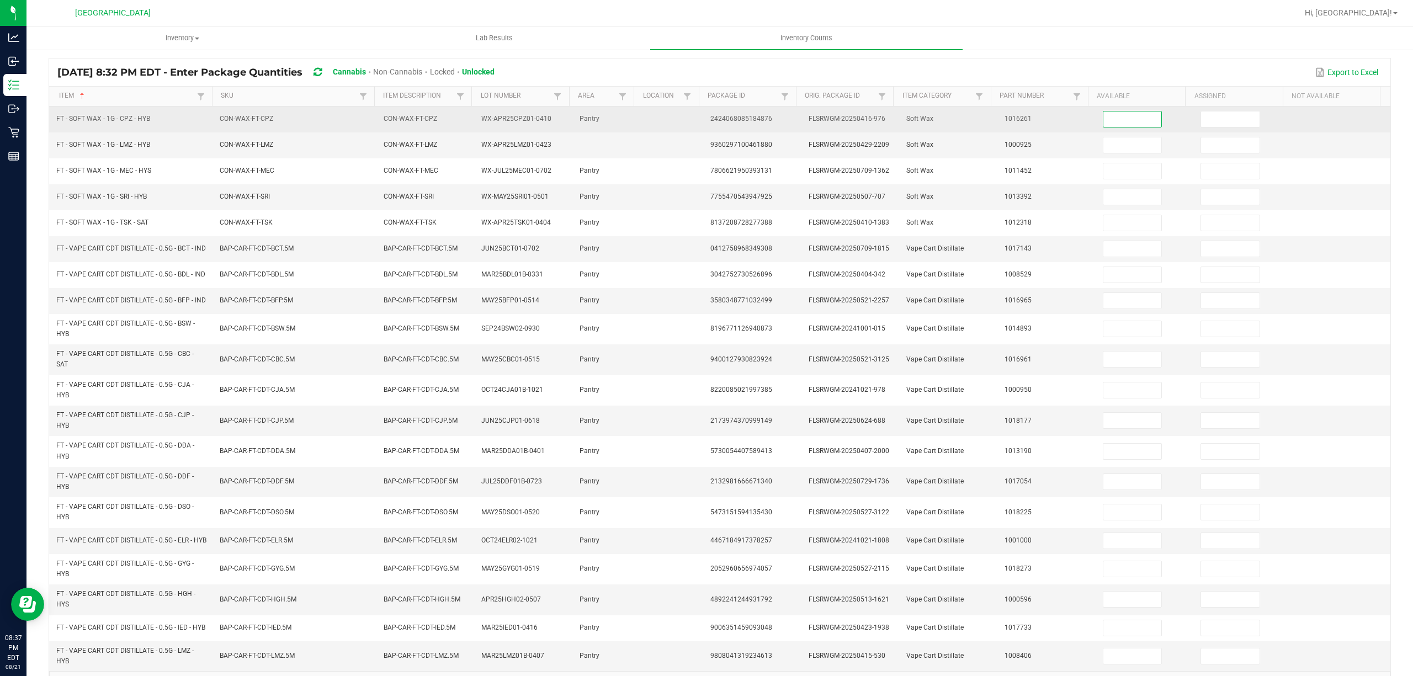
click at [1103, 118] on input at bounding box center [1132, 119] width 59 height 15
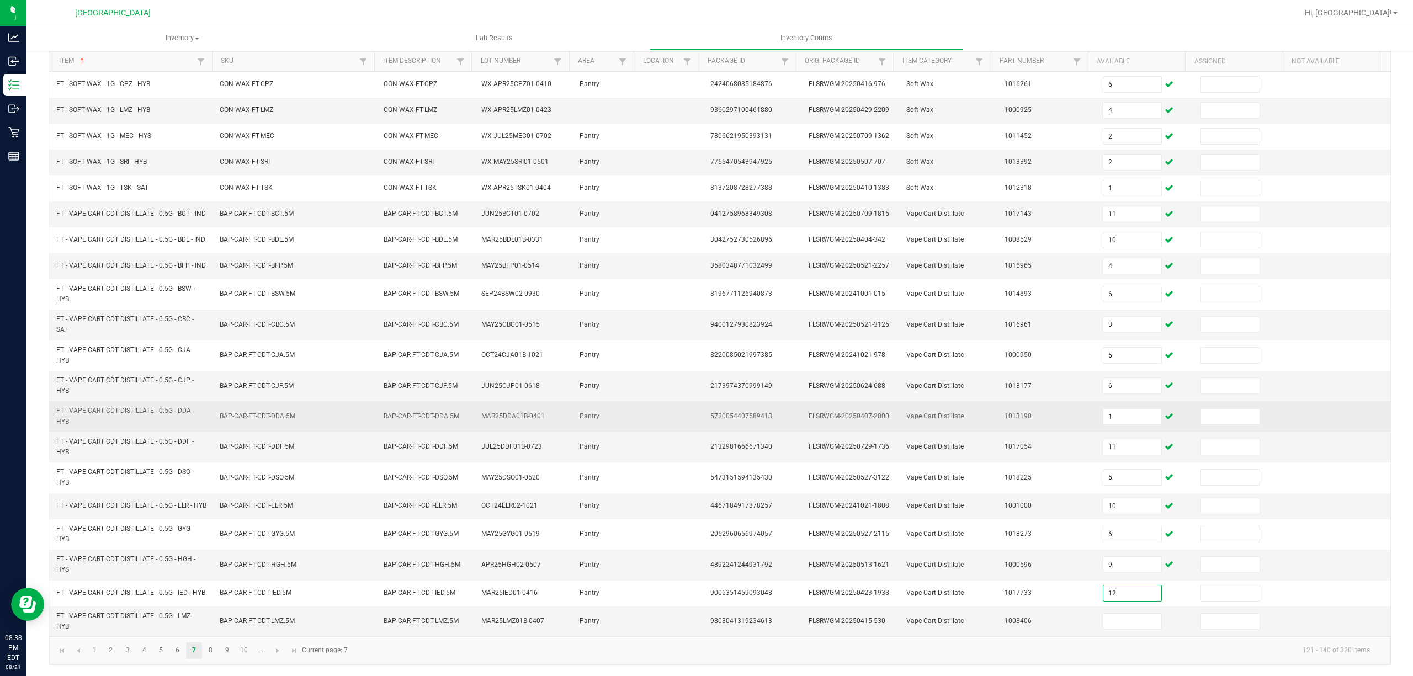
scroll to position [136, 0]
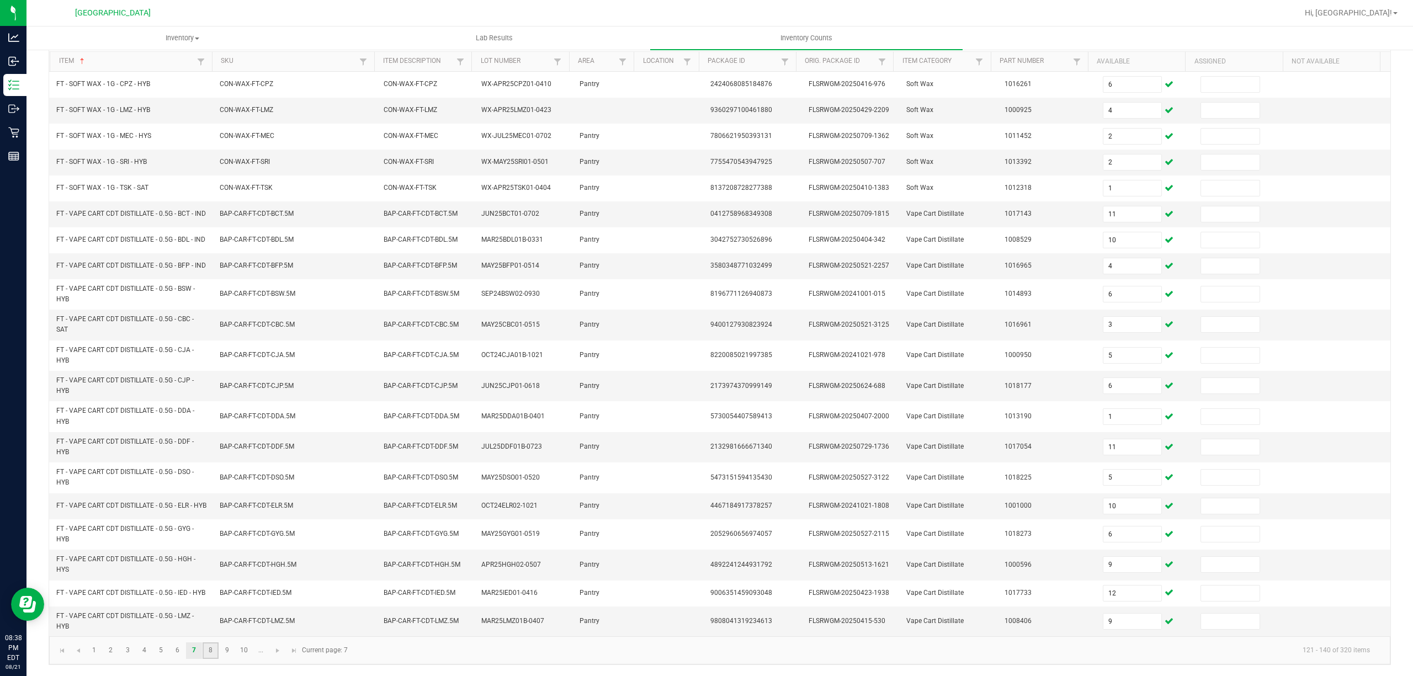
click at [209, 652] on link "8" at bounding box center [211, 651] width 16 height 17
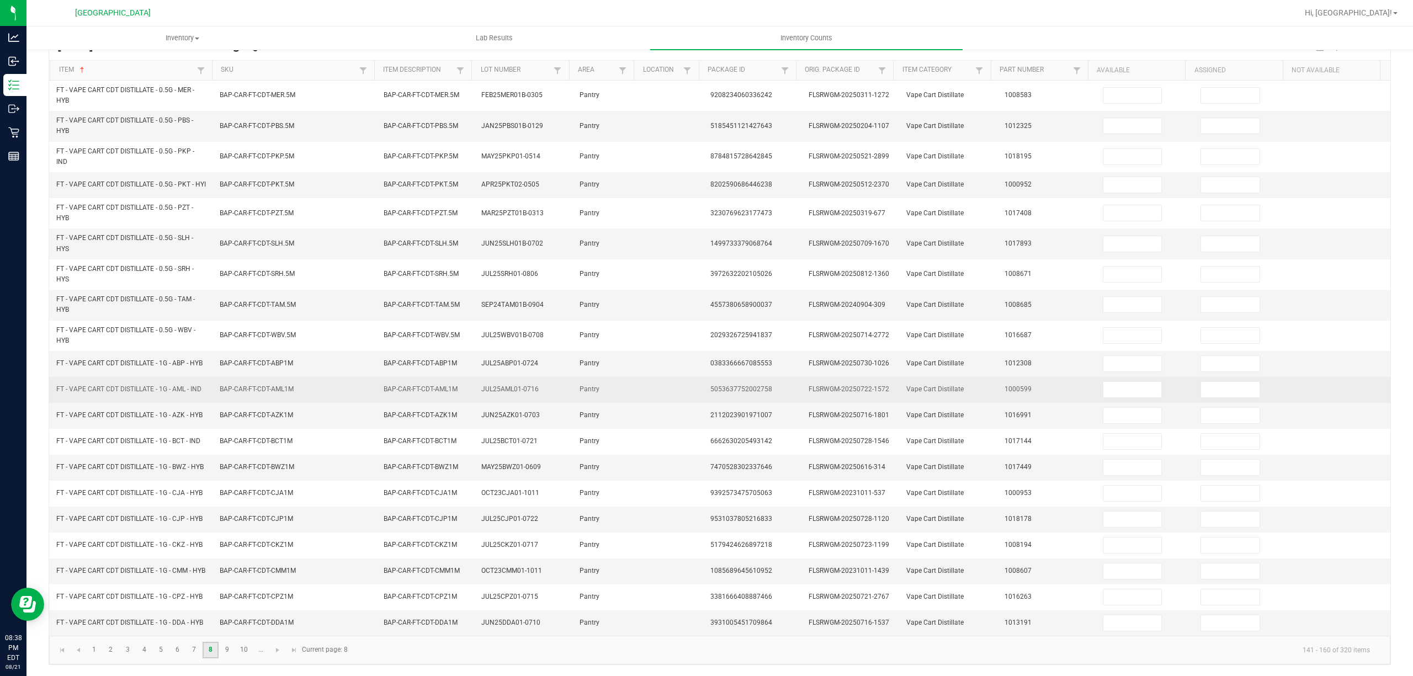
scroll to position [115, 0]
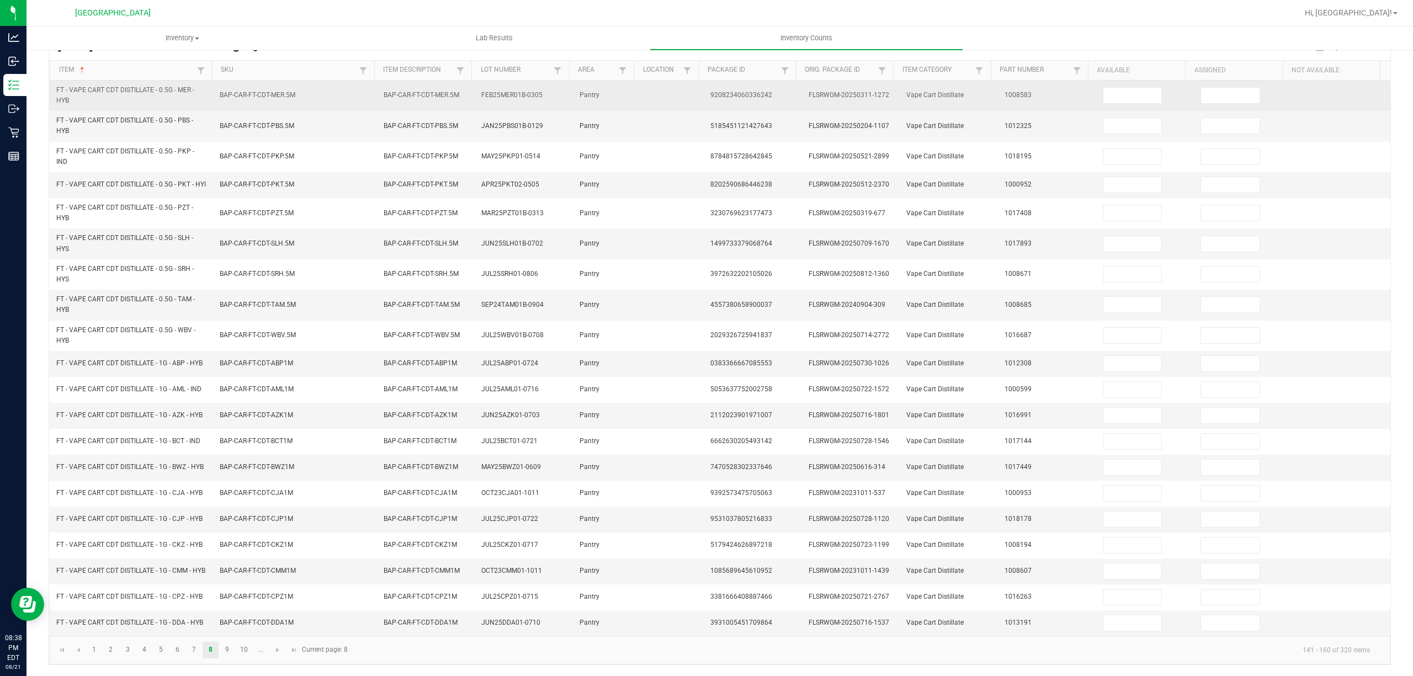
click at [1159, 82] on td at bounding box center [1145, 96] width 98 height 30
click at [1112, 88] on input at bounding box center [1132, 95] width 59 height 15
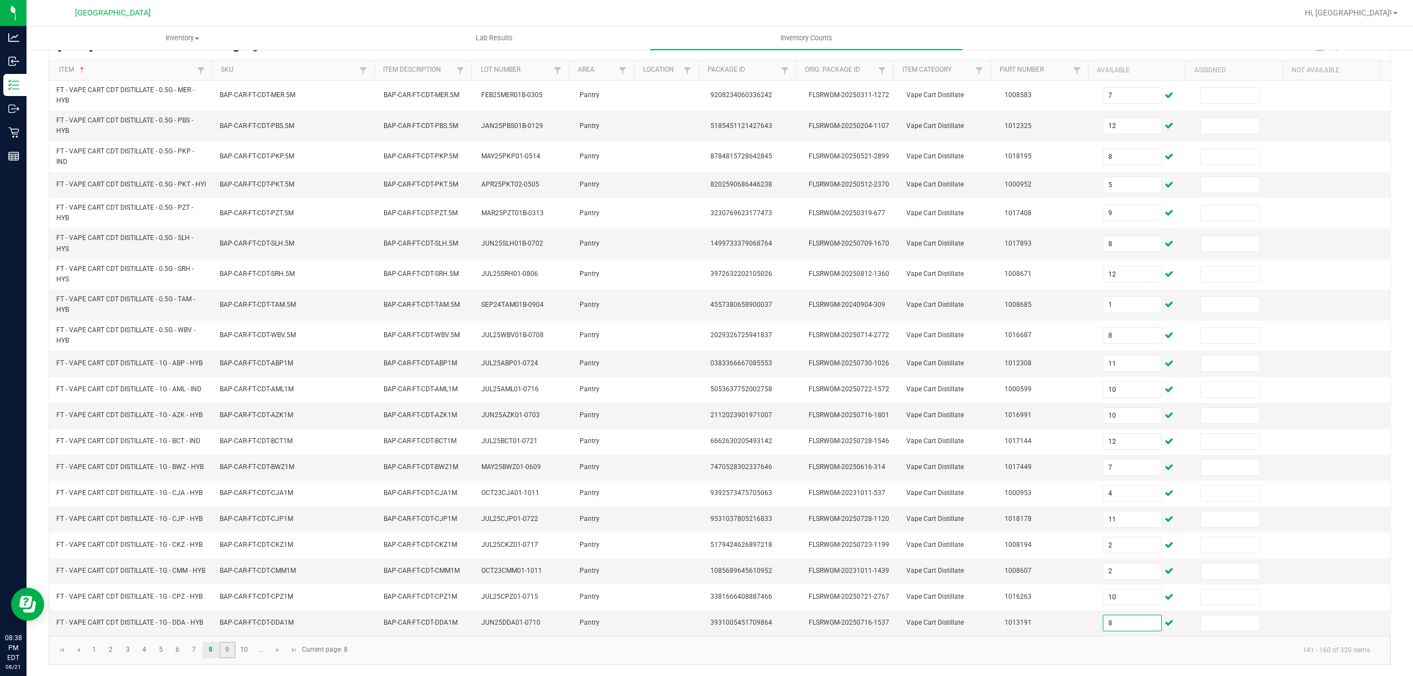
click at [226, 655] on link "9" at bounding box center [227, 650] width 16 height 17
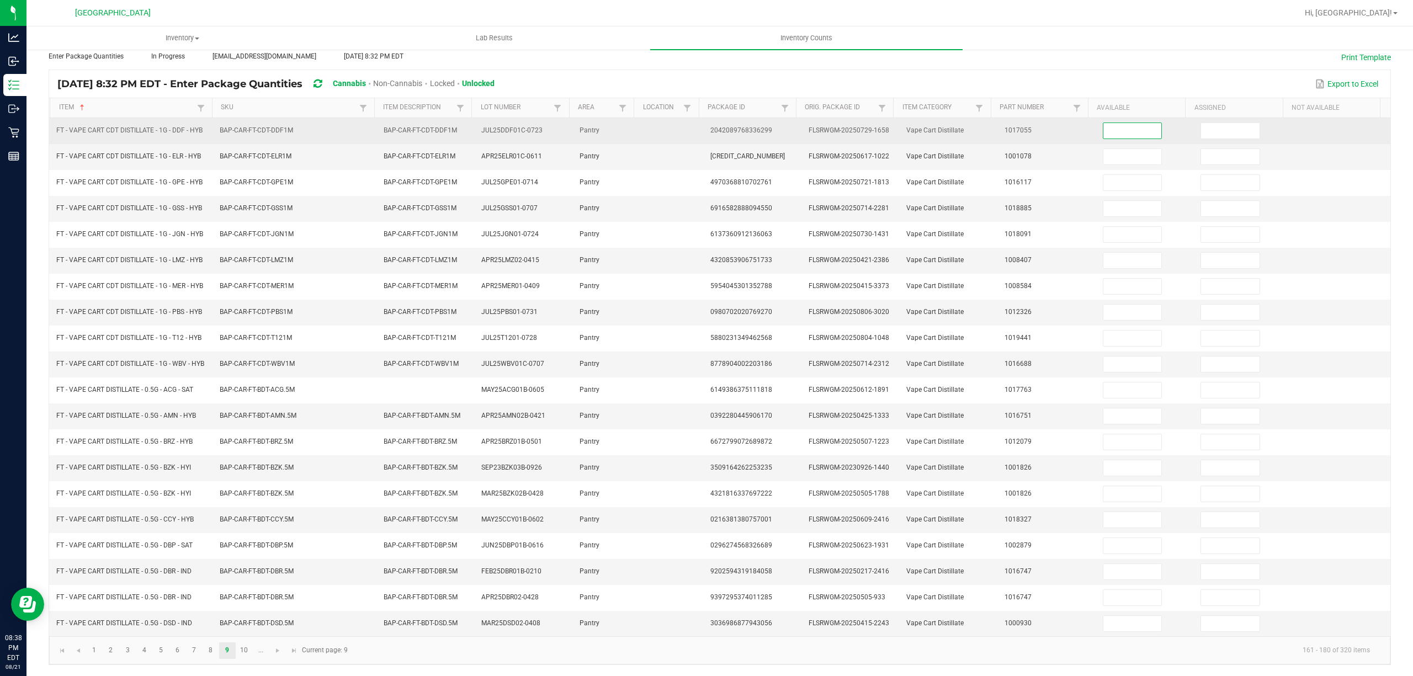
click at [1124, 123] on input at bounding box center [1132, 130] width 59 height 15
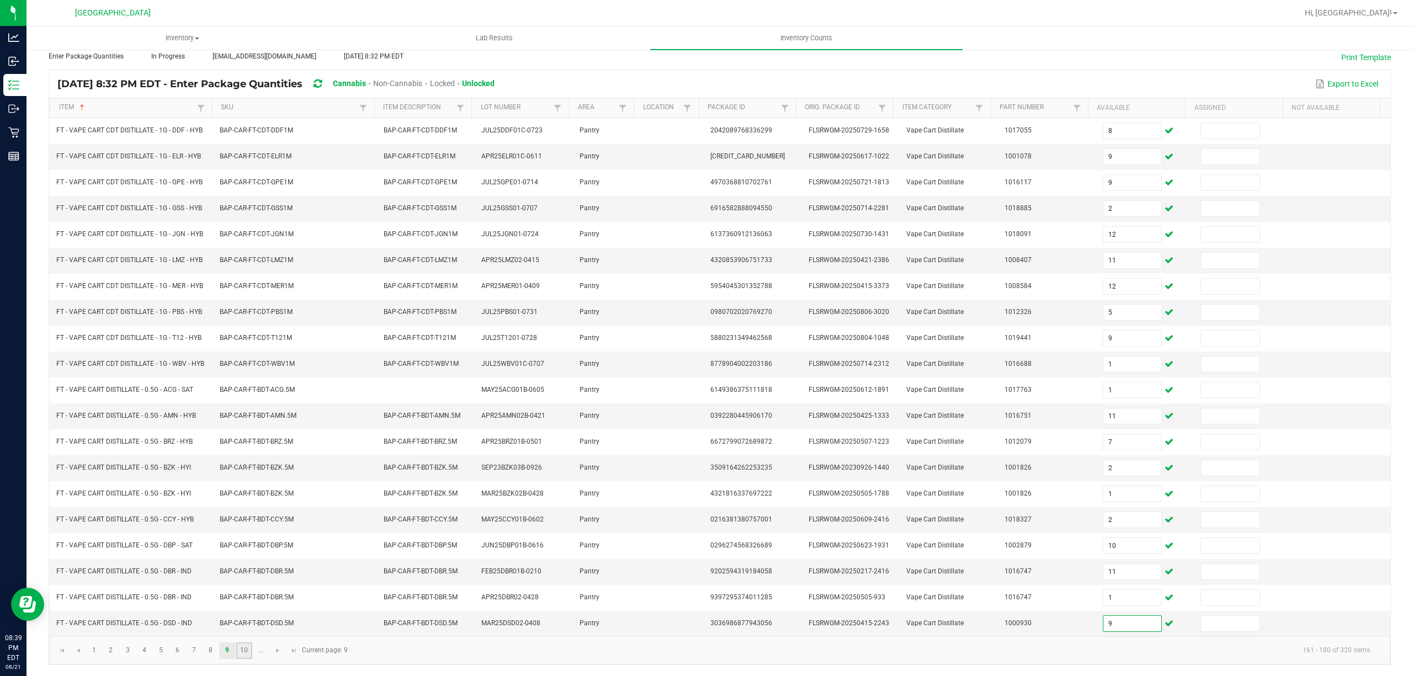
click at [241, 650] on link "10" at bounding box center [244, 651] width 16 height 17
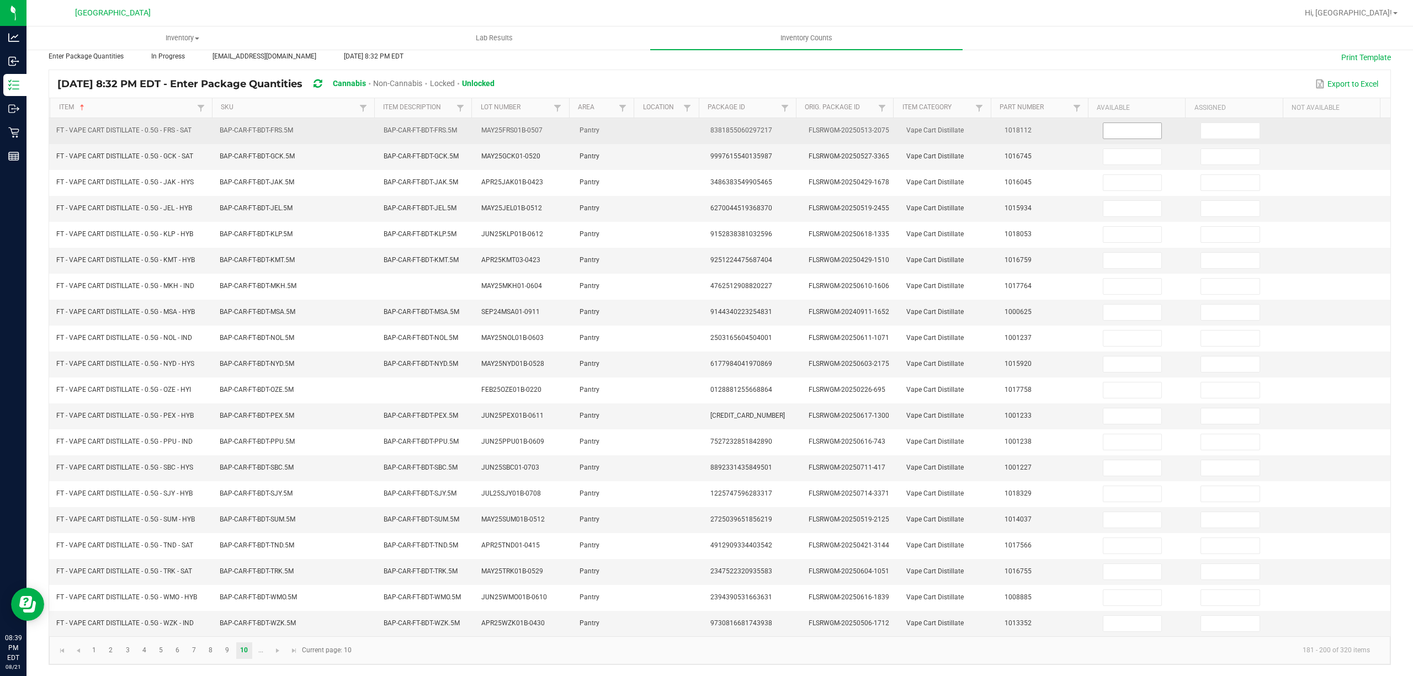
click at [1124, 126] on input at bounding box center [1132, 130] width 59 height 15
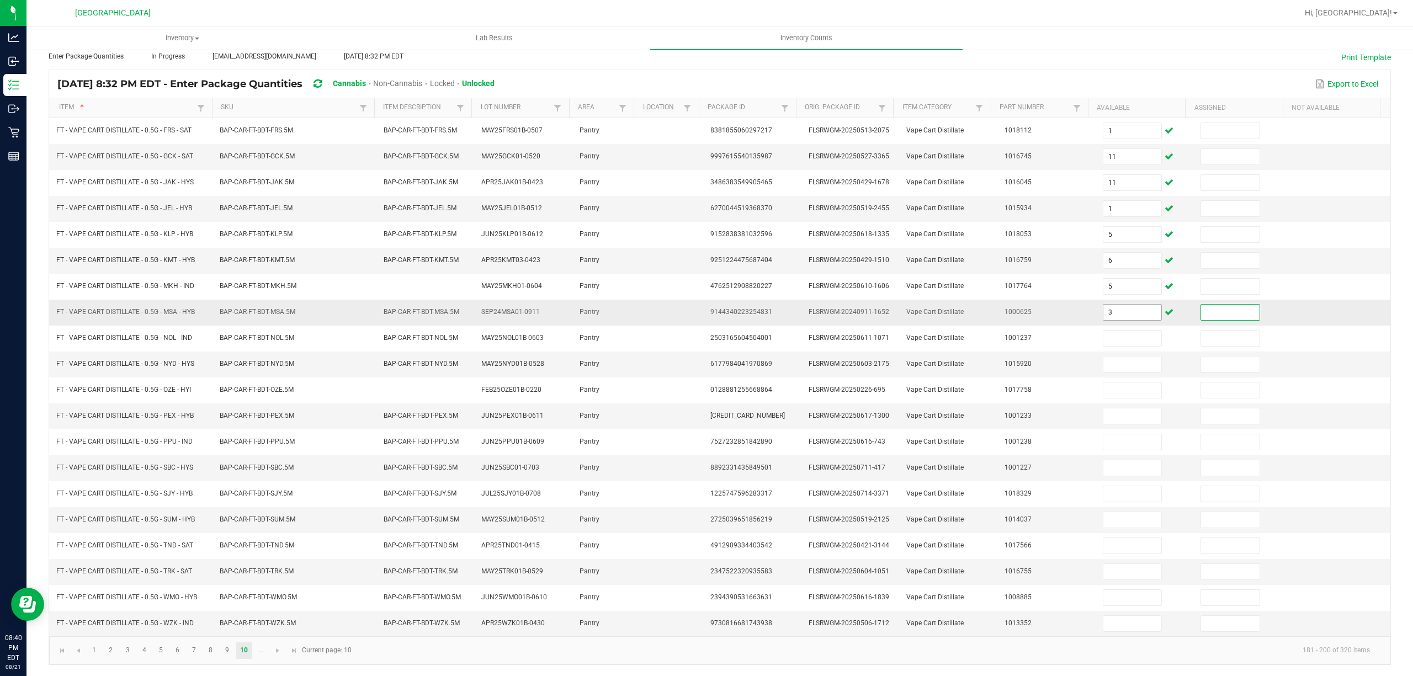
click at [1108, 307] on input "3" at bounding box center [1132, 312] width 59 height 15
click at [1213, 305] on input at bounding box center [1230, 312] width 59 height 15
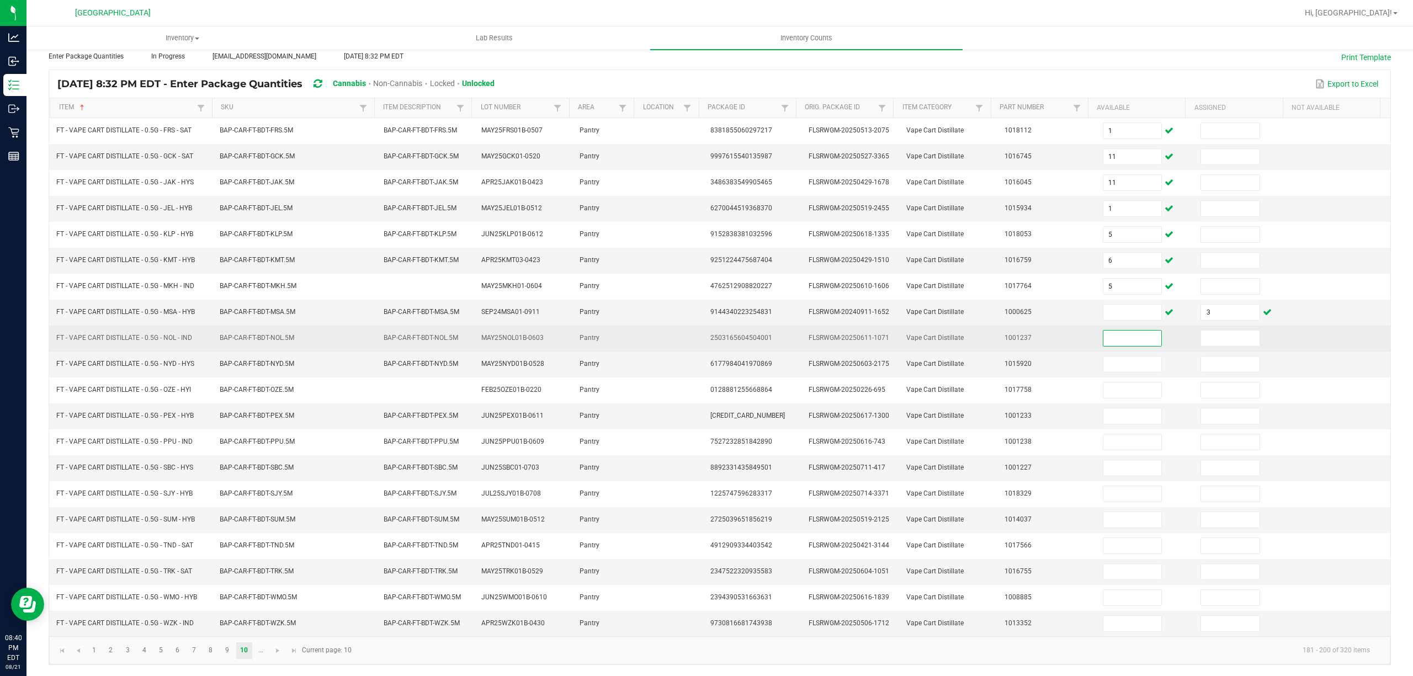
click at [1115, 331] on input at bounding box center [1132, 338] width 59 height 15
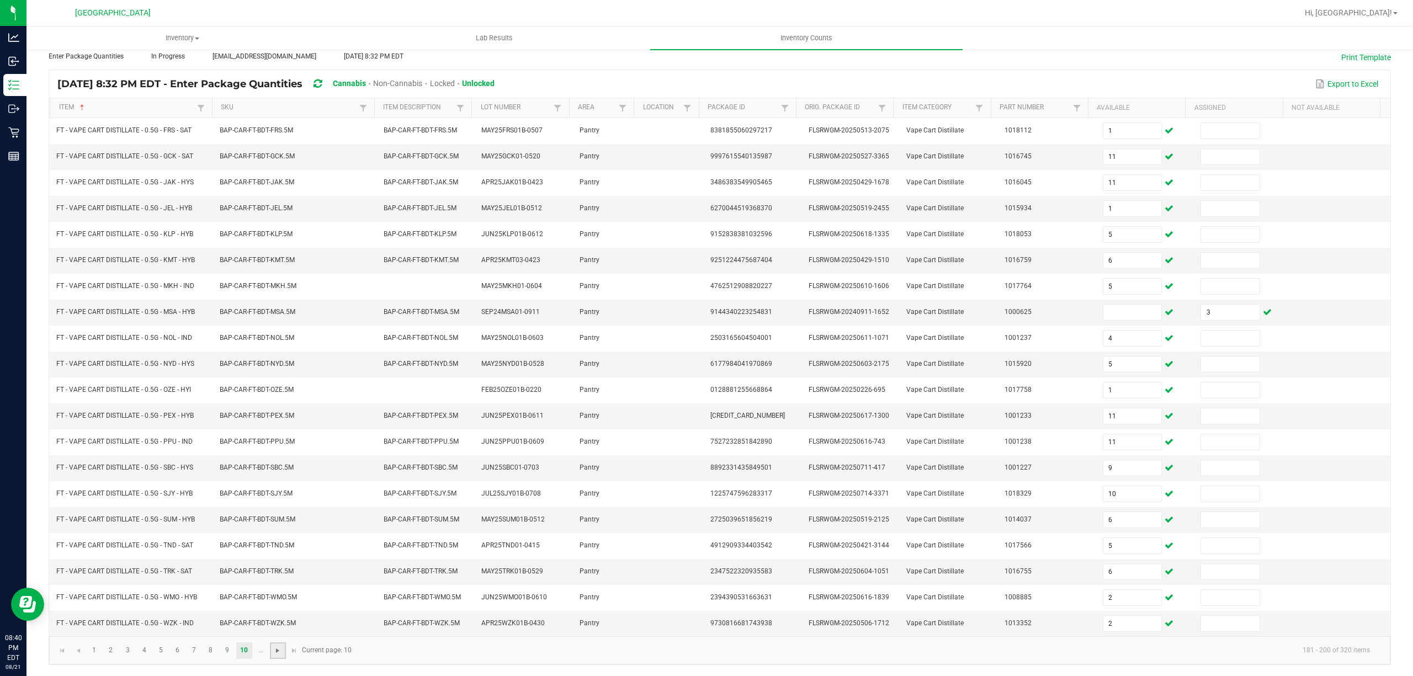
click at [277, 651] on span "Go to the next page" at bounding box center [277, 650] width 9 height 9
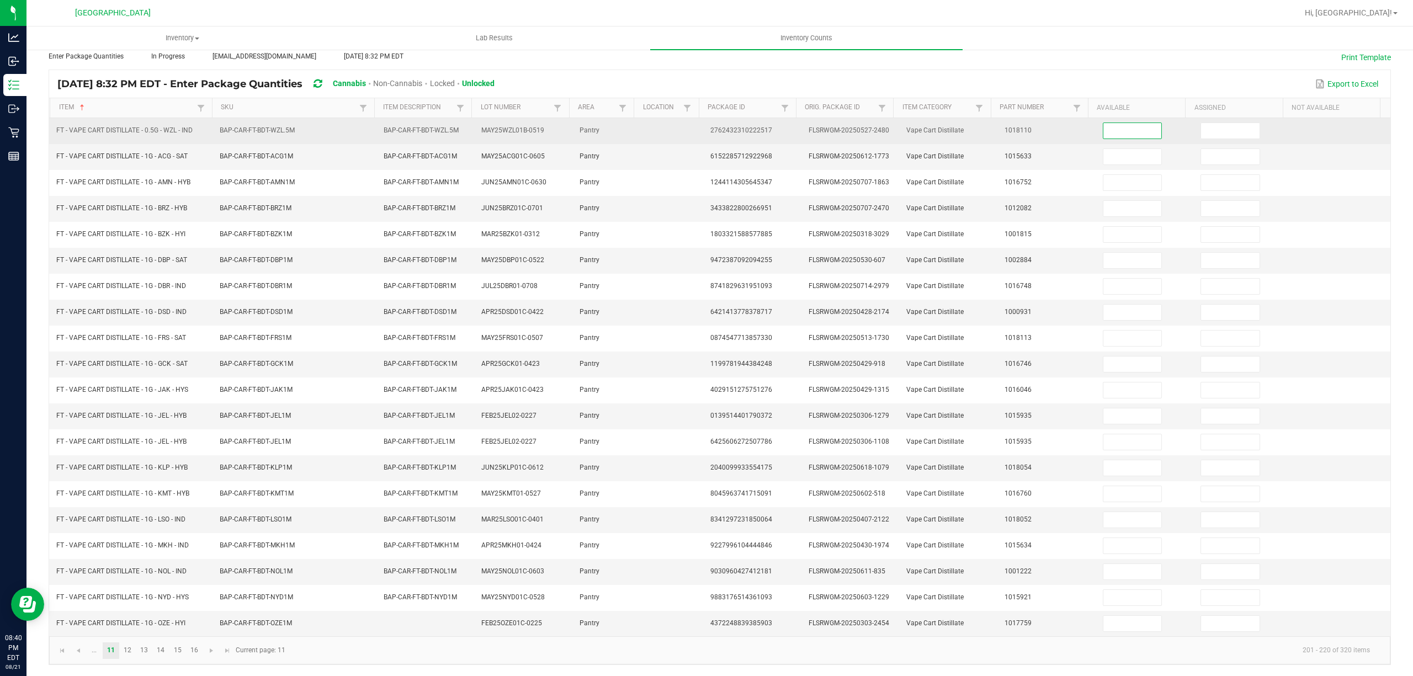
click at [1103, 123] on input at bounding box center [1132, 130] width 59 height 15
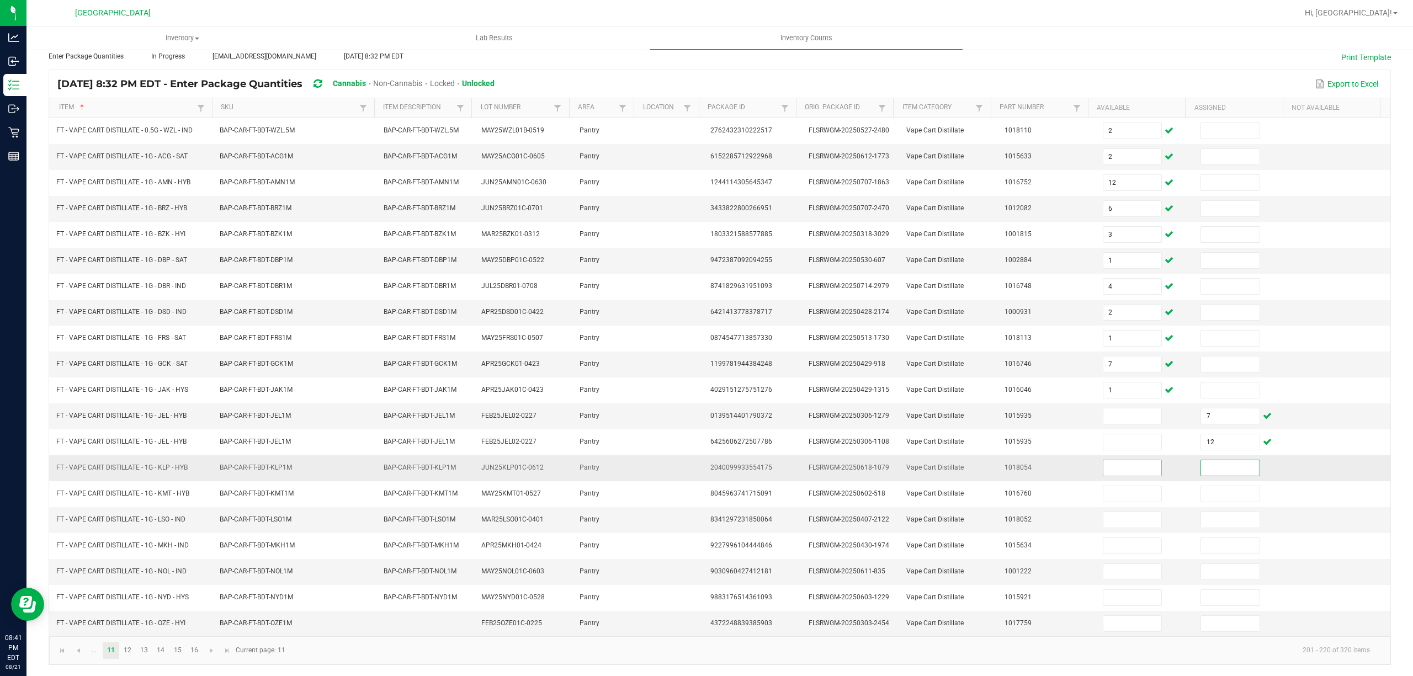
click at [1103, 466] on input at bounding box center [1132, 467] width 59 height 15
click at [124, 656] on link "12" at bounding box center [128, 651] width 16 height 17
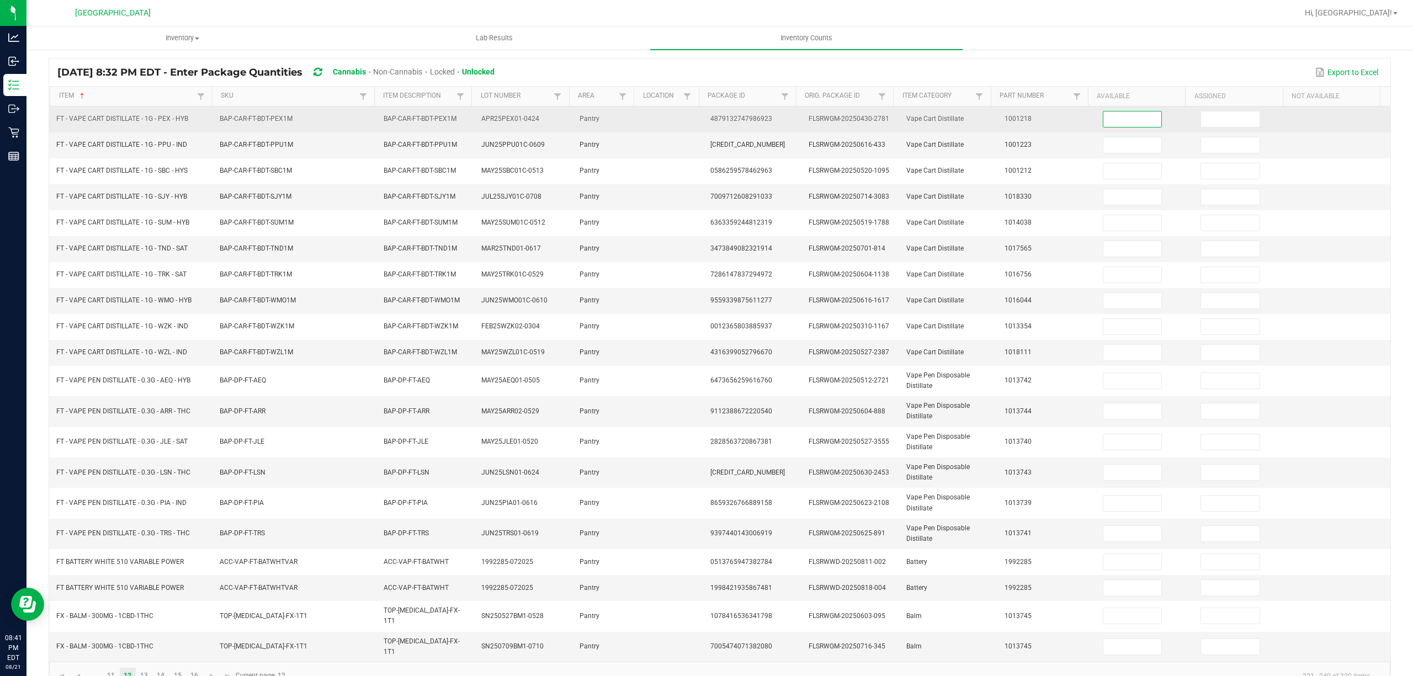
click at [1119, 118] on input at bounding box center [1132, 119] width 59 height 15
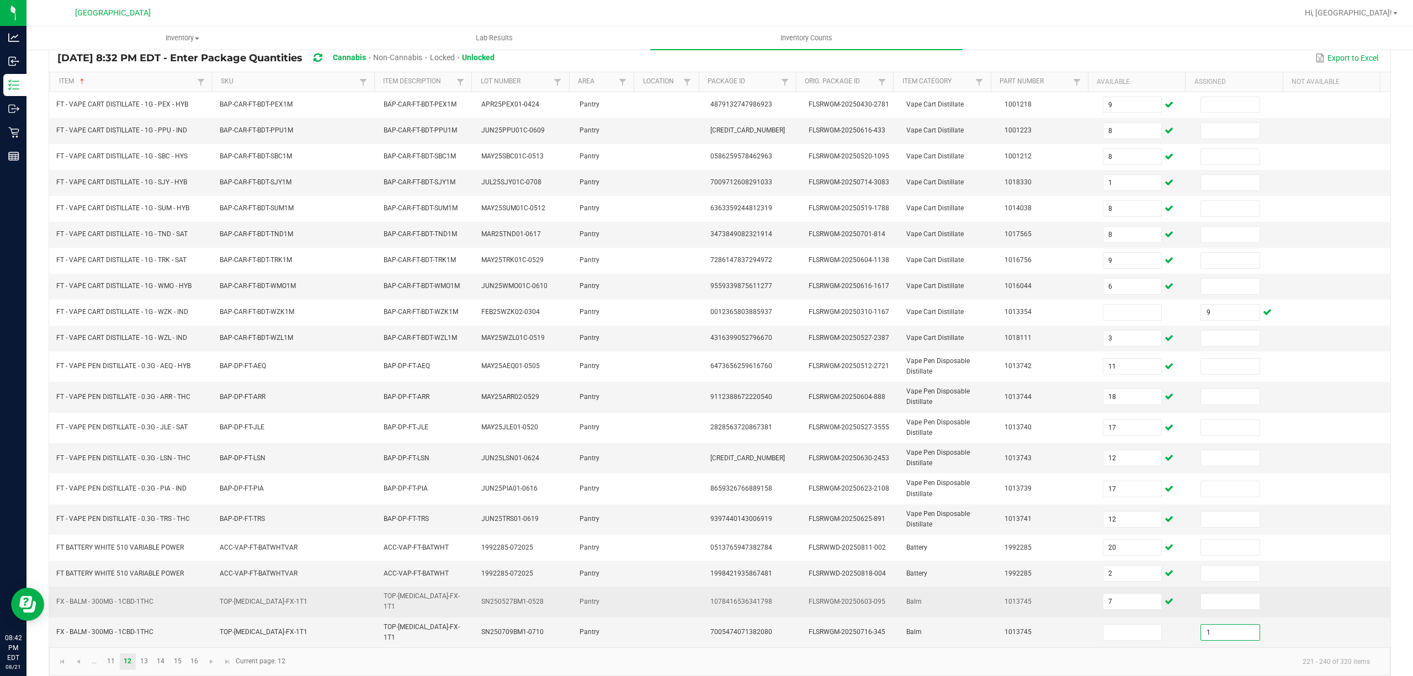
scroll to position [98, 0]
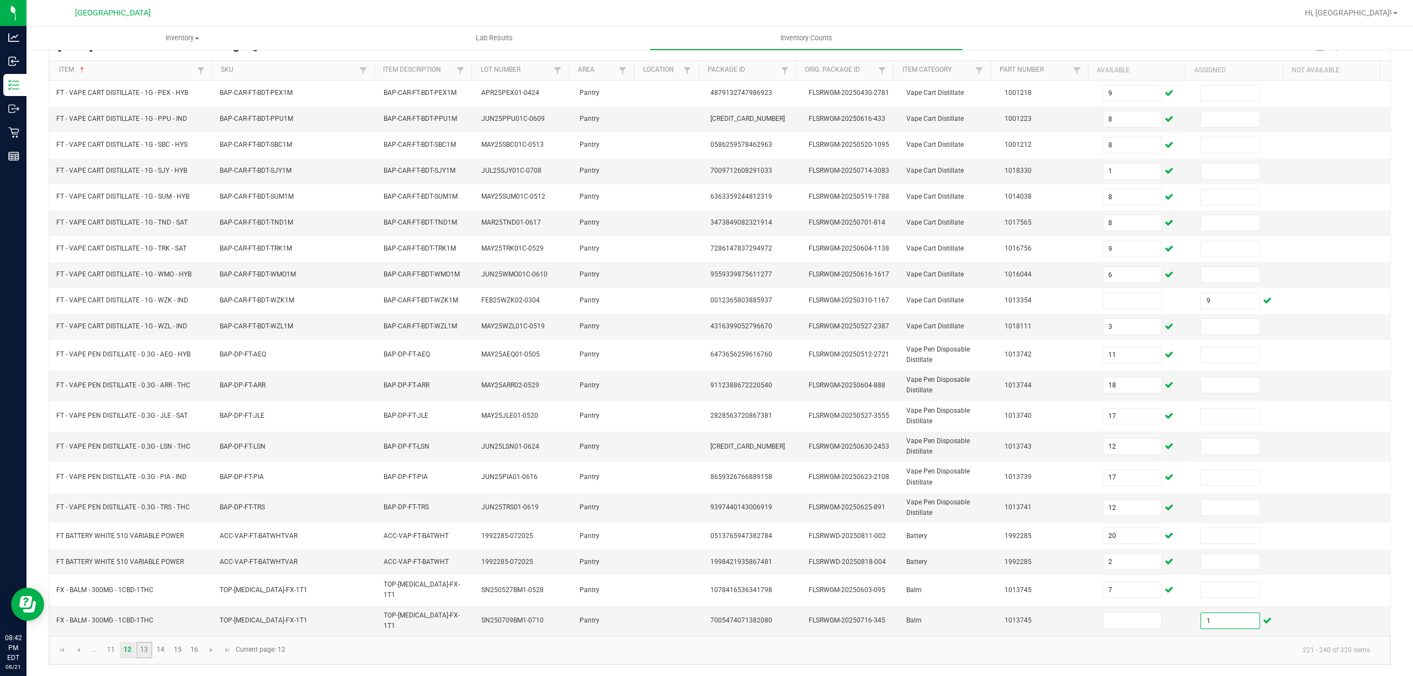
click at [148, 646] on link "13" at bounding box center [144, 650] width 16 height 17
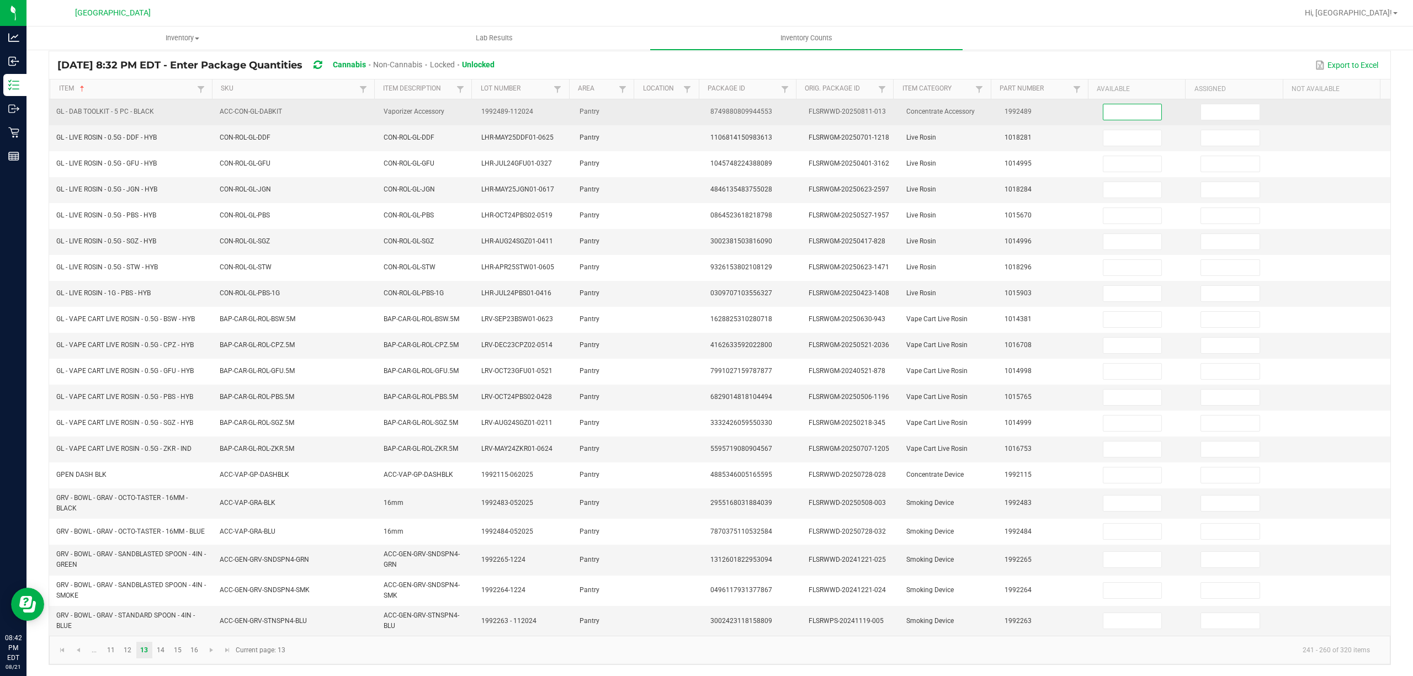
click at [1131, 104] on input at bounding box center [1132, 111] width 59 height 15
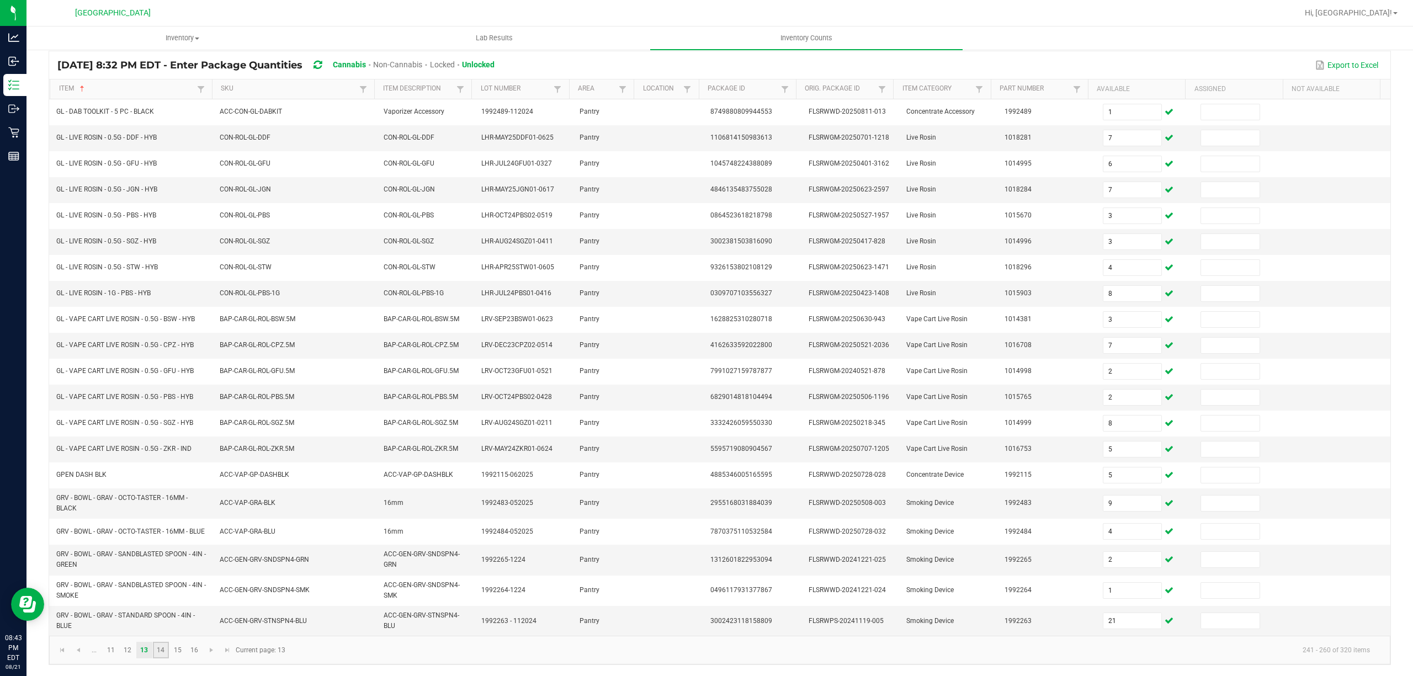
click at [164, 649] on link "14" at bounding box center [161, 650] width 16 height 17
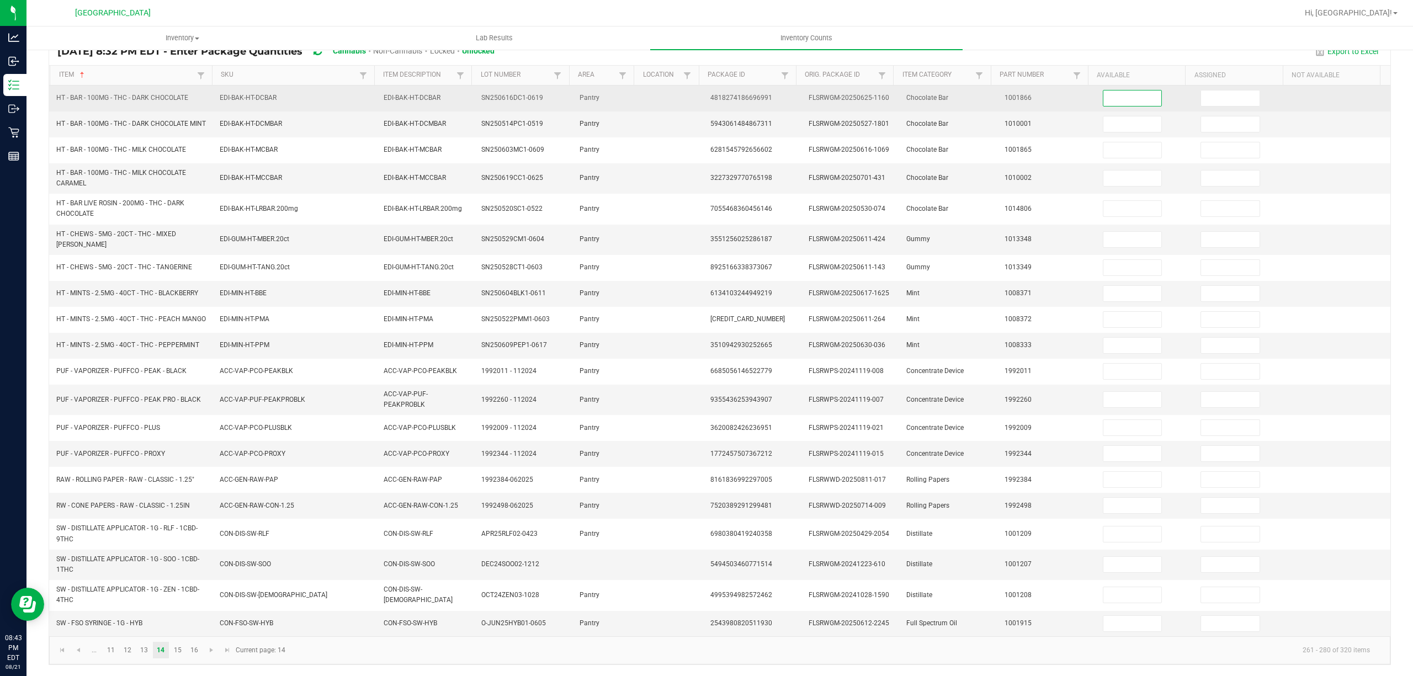
click at [1103, 106] on input at bounding box center [1132, 98] width 59 height 15
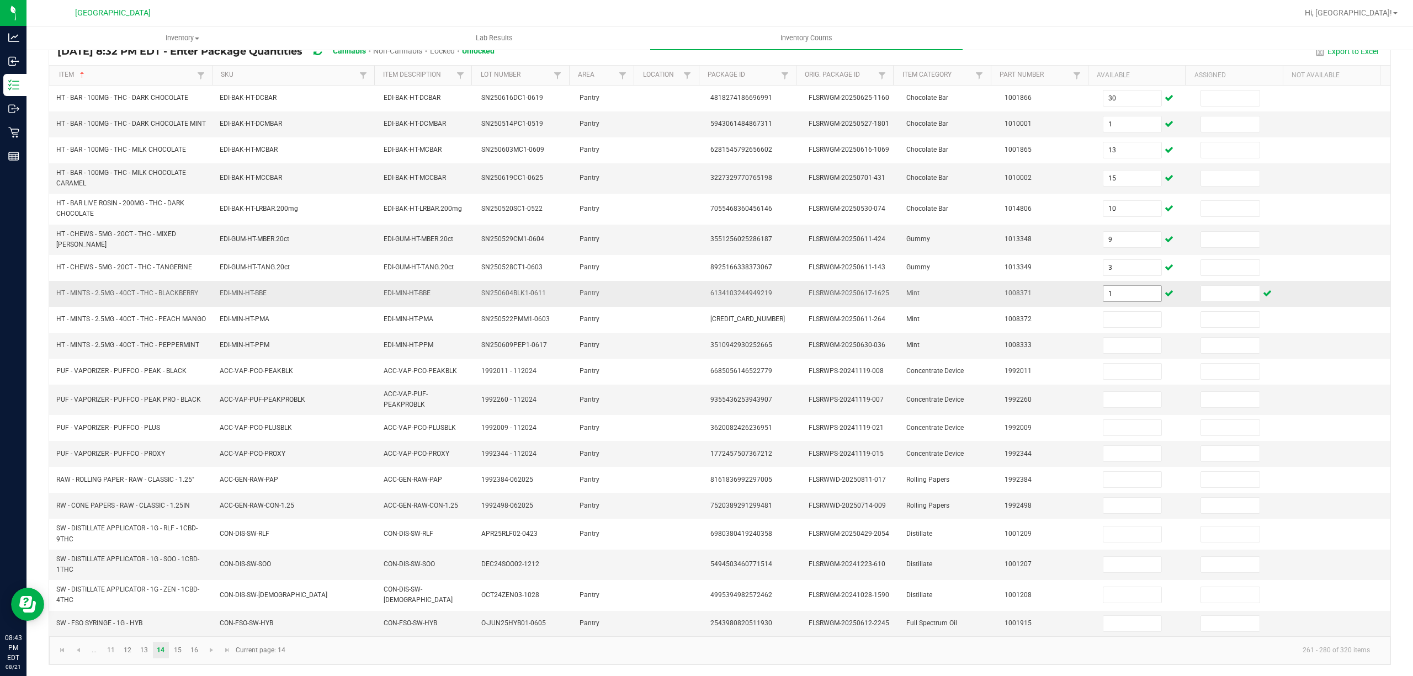
click at [1131, 302] on span "1" at bounding box center [1133, 293] width 60 height 17
click at [1129, 301] on input "1" at bounding box center [1132, 293] width 59 height 15
click at [179, 652] on link "15" at bounding box center [177, 650] width 16 height 17
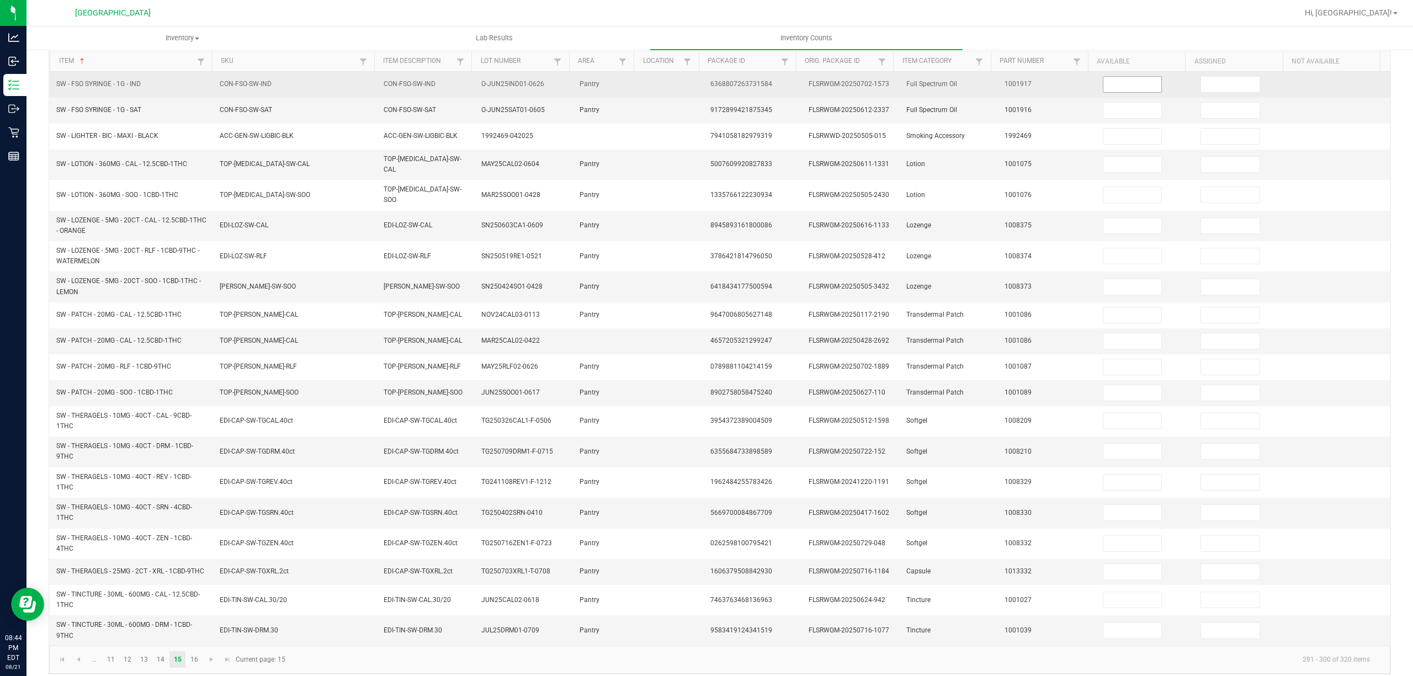
click at [1109, 82] on input at bounding box center [1132, 84] width 59 height 15
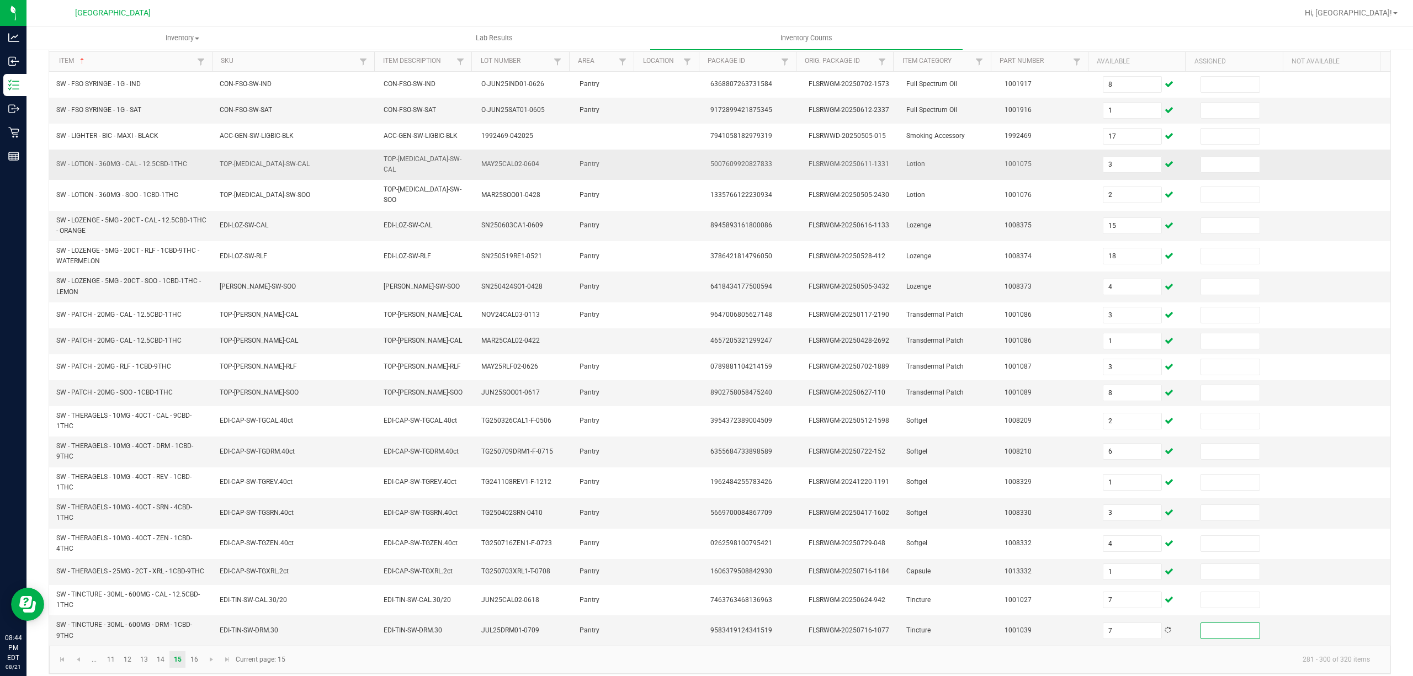
scroll to position [119, 0]
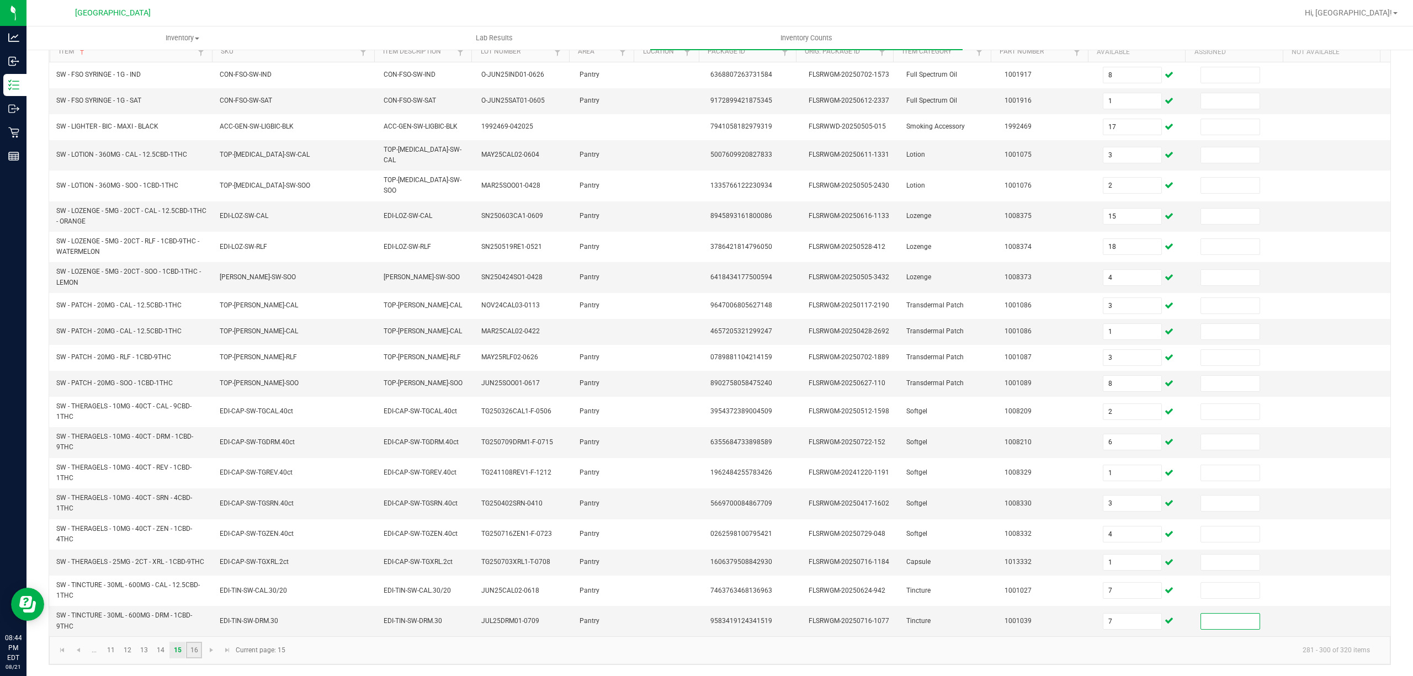
click at [197, 655] on link "16" at bounding box center [194, 650] width 16 height 17
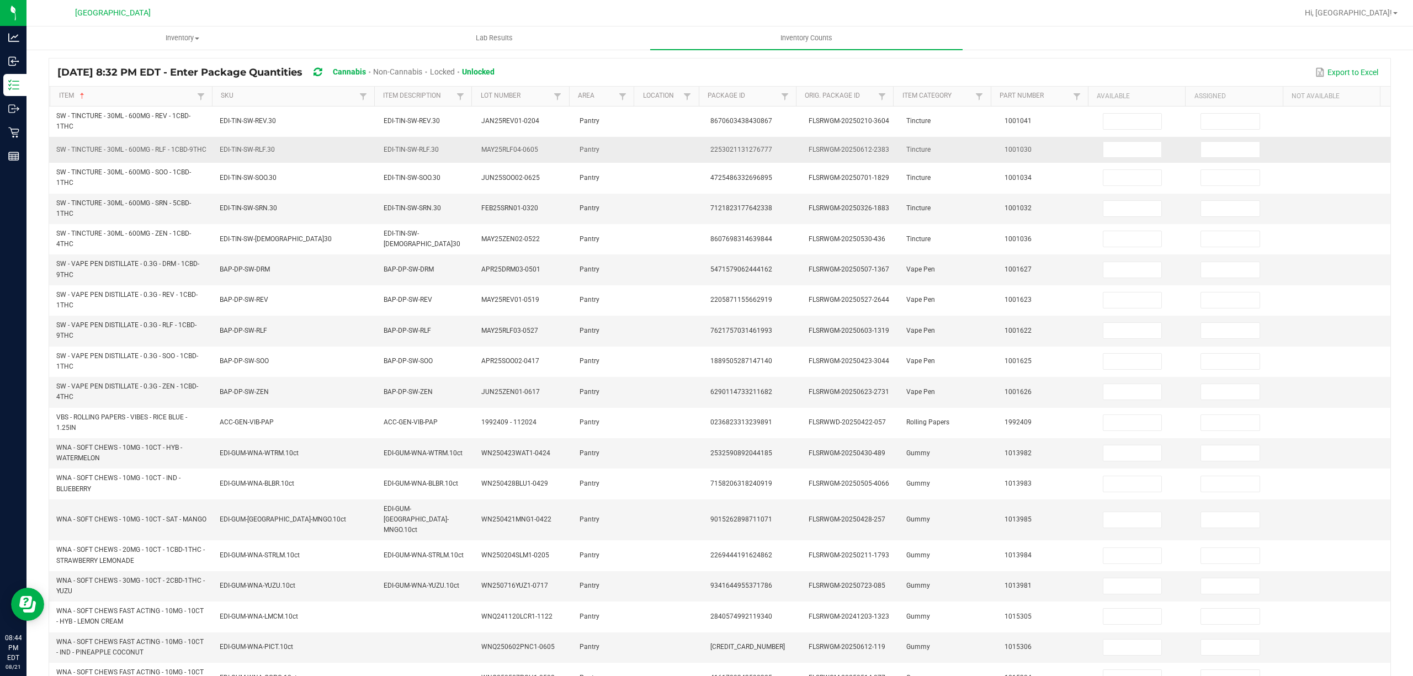
scroll to position [45, 0]
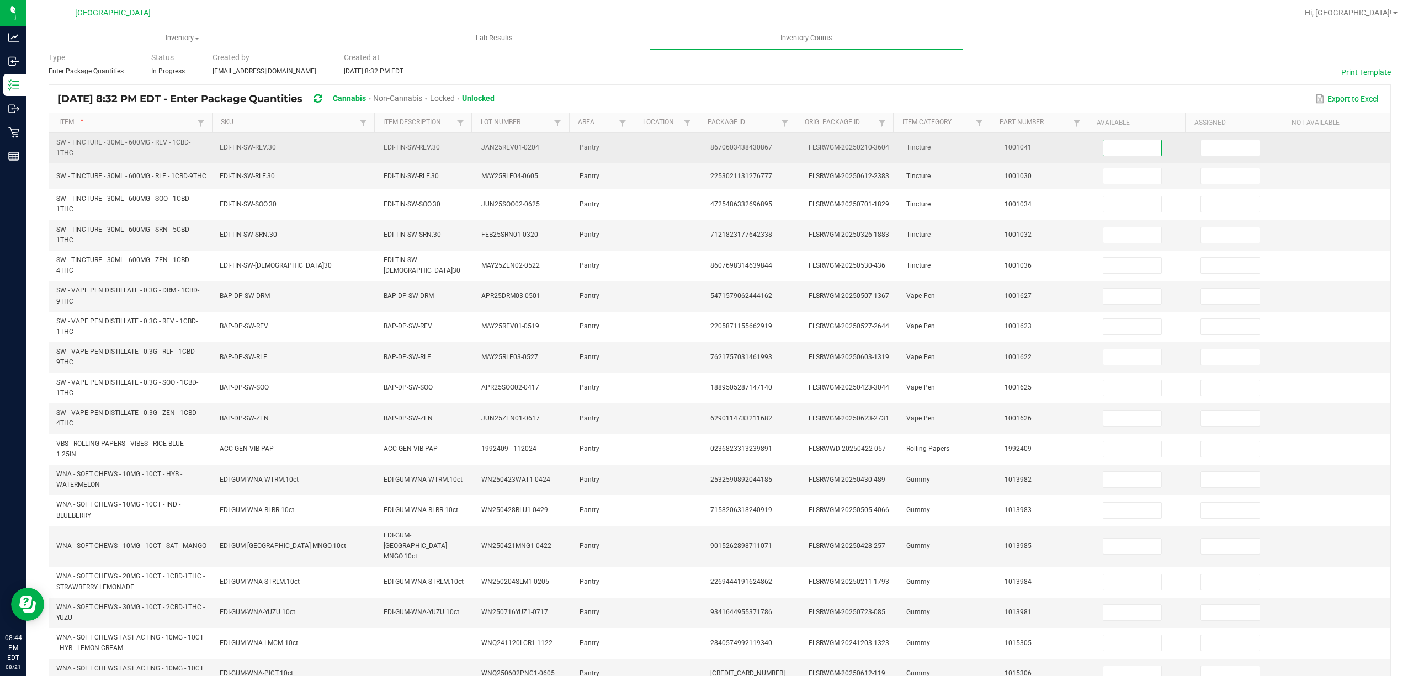
click at [1111, 148] on input at bounding box center [1132, 147] width 59 height 15
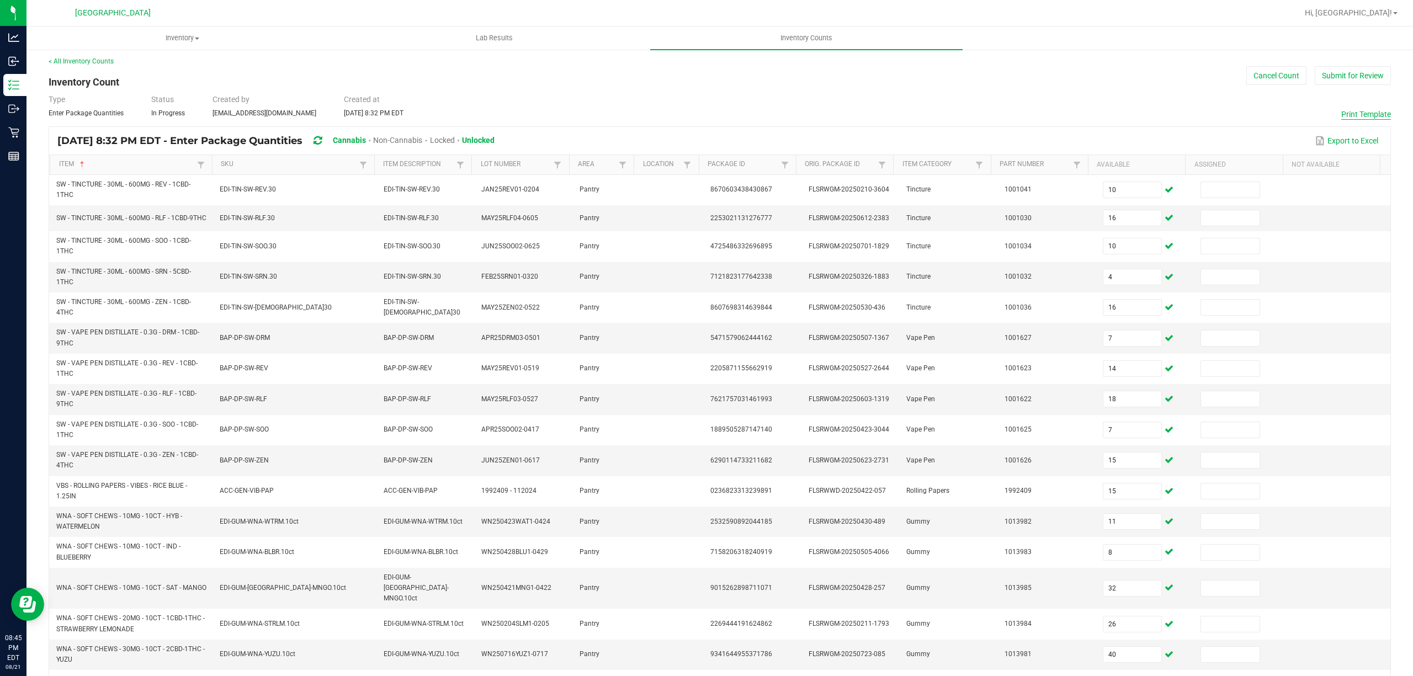
scroll to position [0, 0]
click at [1347, 80] on button "Submit for Review" at bounding box center [1353, 79] width 76 height 19
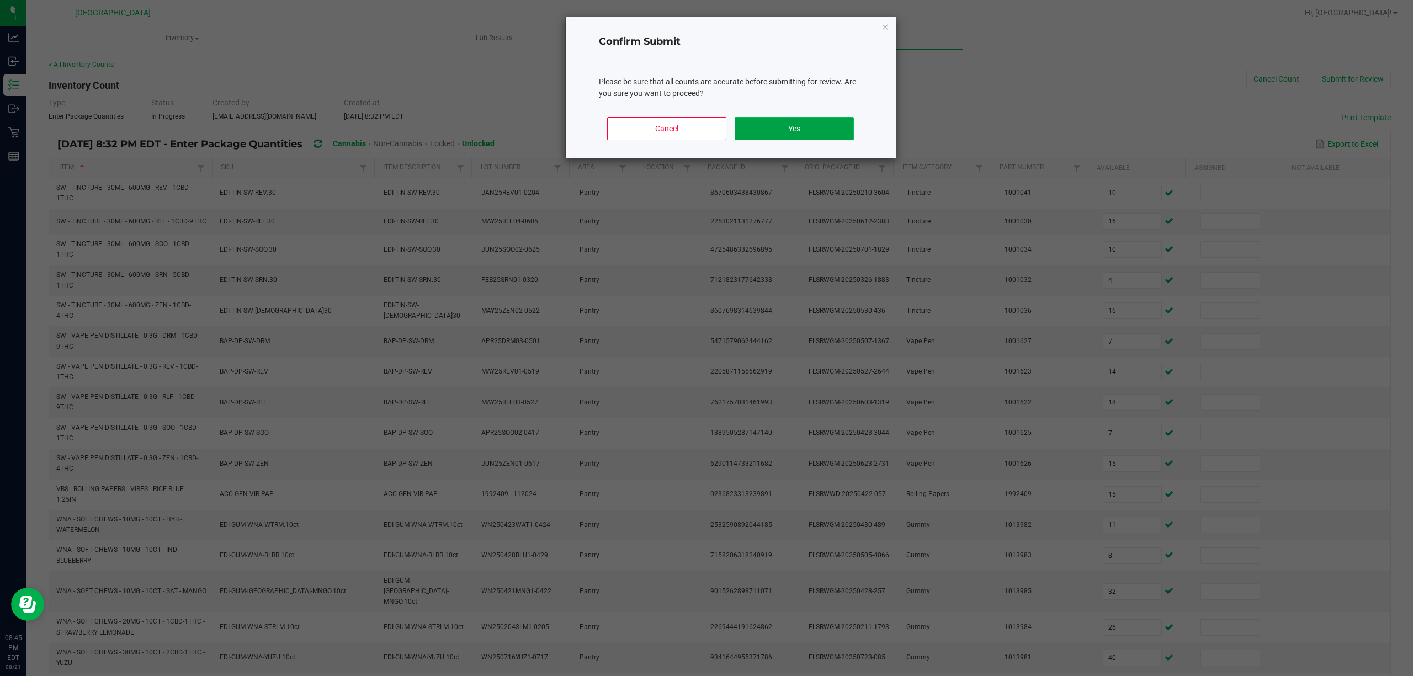
click at [766, 137] on button "Yes" at bounding box center [794, 128] width 119 height 23
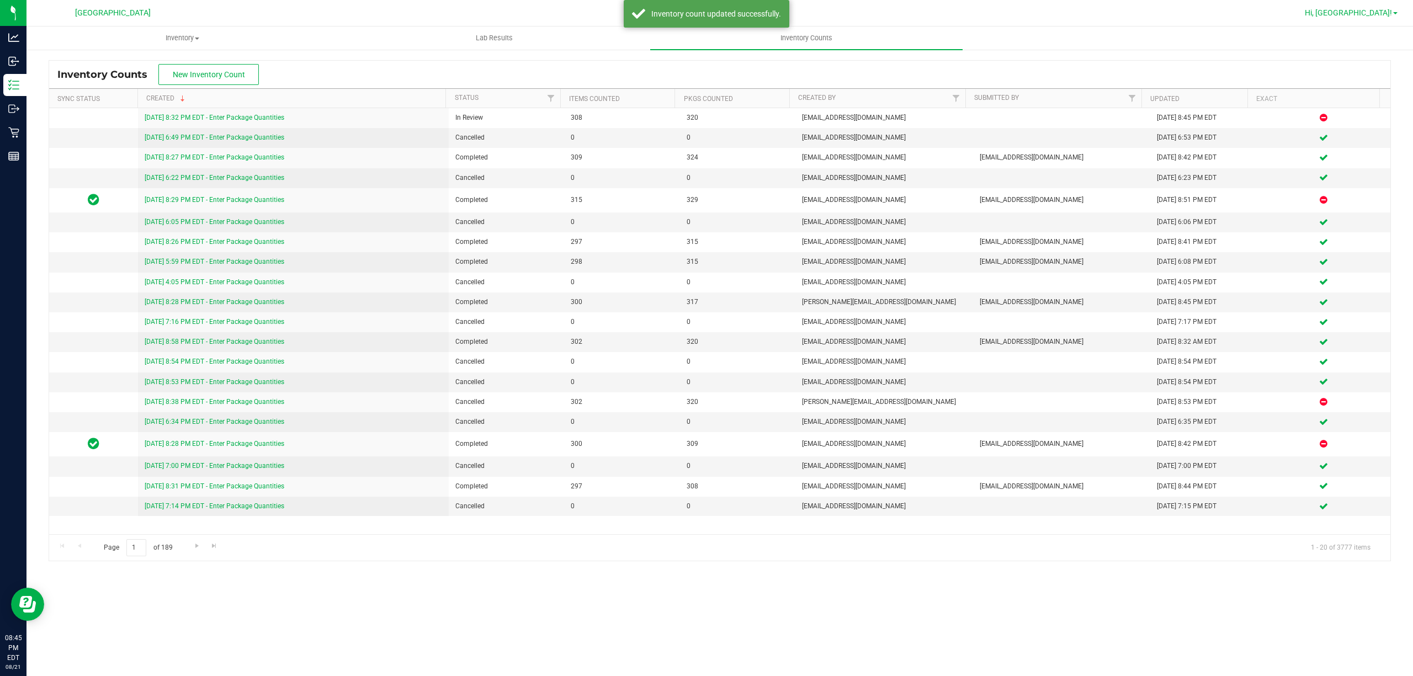
click at [1396, 10] on link "Hi, [GEOGRAPHIC_DATA]!" at bounding box center [1352, 13] width 102 height 12
click at [1358, 102] on span "Sign Out" at bounding box center [1356, 97] width 32 height 11
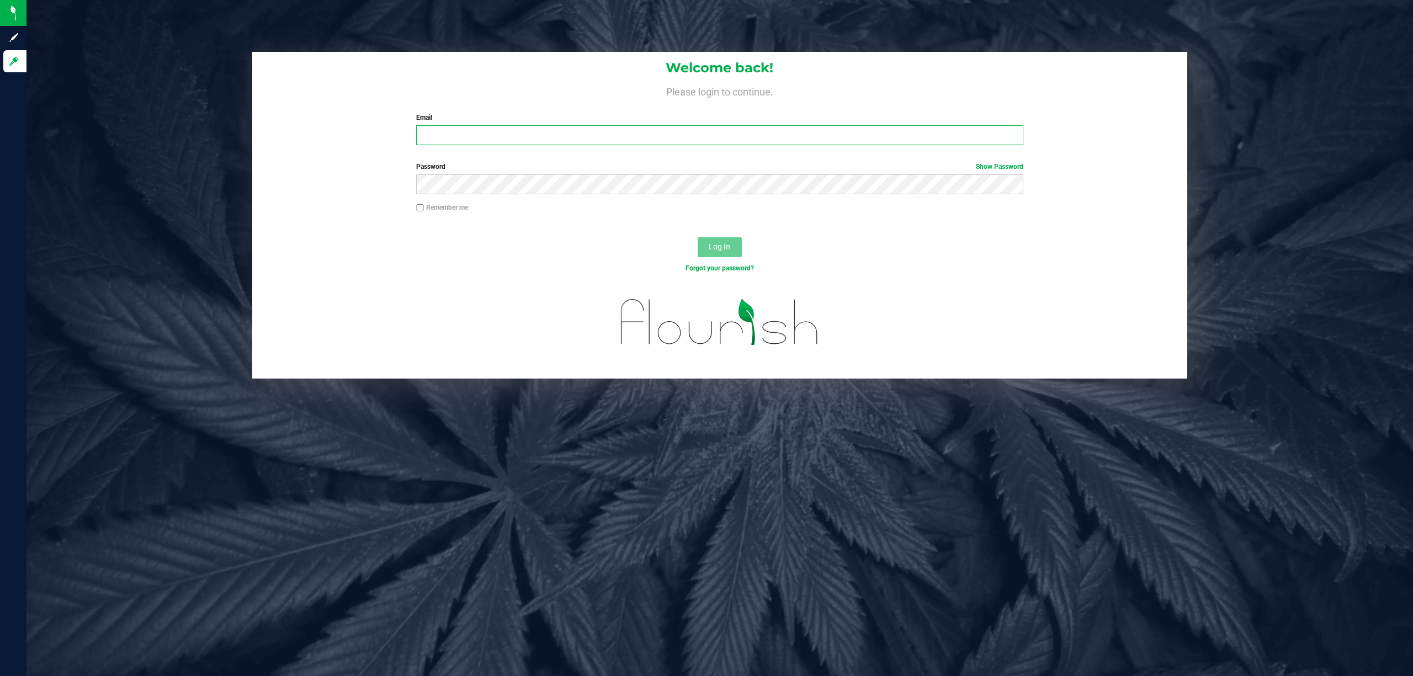
click at [447, 132] on input "Email" at bounding box center [719, 135] width 607 height 20
click at [698, 237] on button "Log In" at bounding box center [720, 247] width 44 height 20
